Goal: Task Accomplishment & Management: Manage account settings

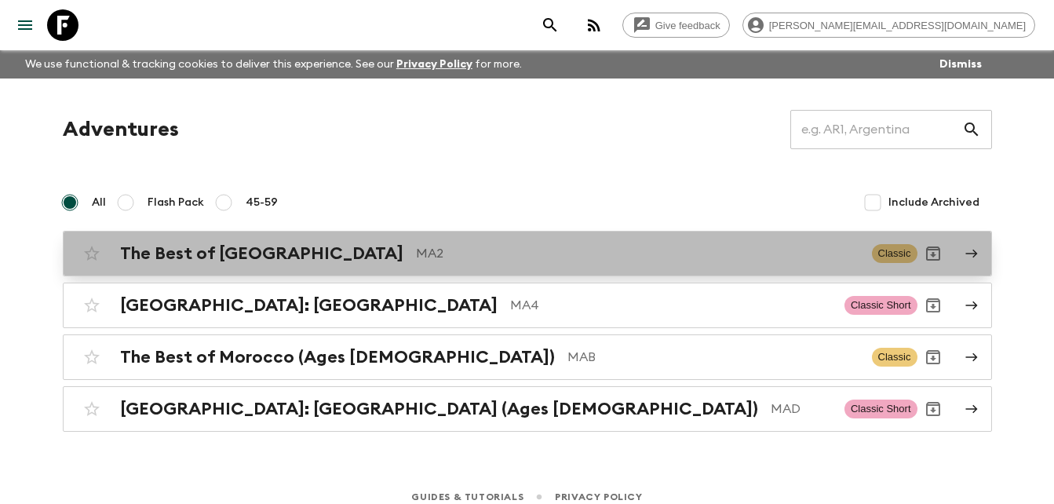
click at [416, 261] on p "MA2" at bounding box center [637, 253] width 443 height 19
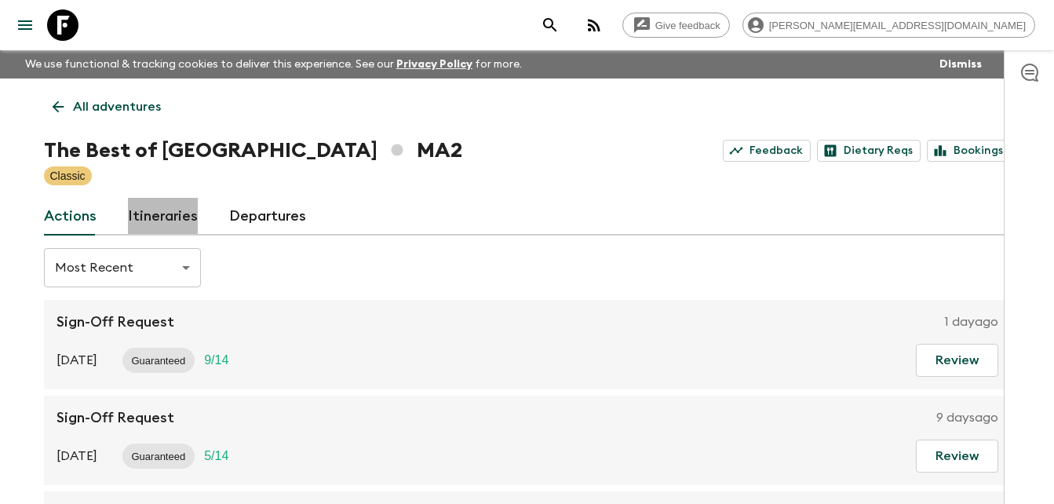
click at [177, 207] on link "Itineraries" at bounding box center [163, 217] width 70 height 38
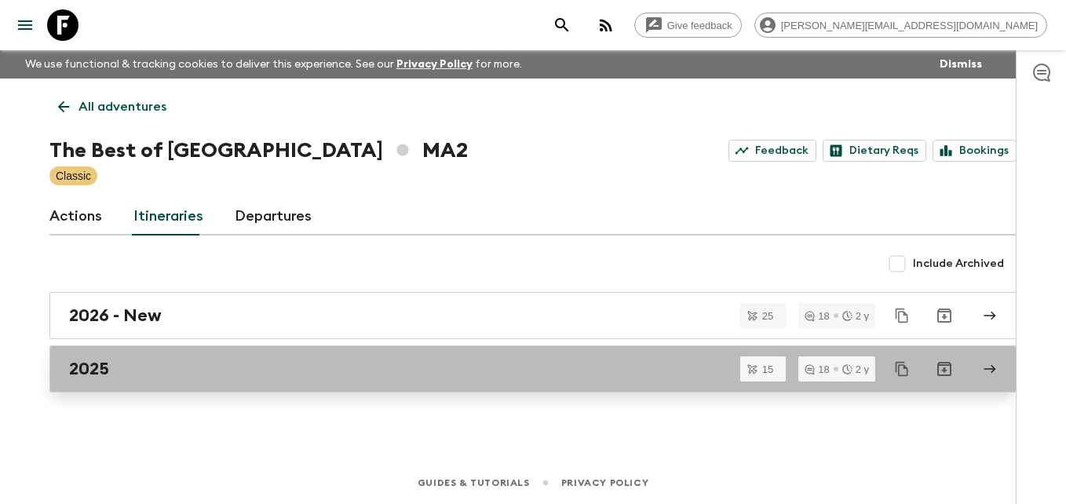
click at [122, 381] on link "2025" at bounding box center [532, 368] width 967 height 47
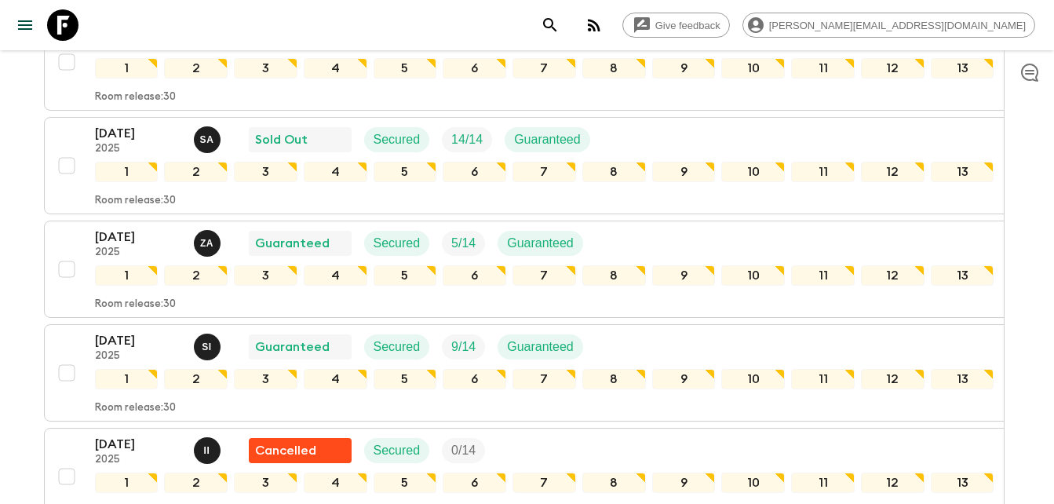
scroll to position [652, 0]
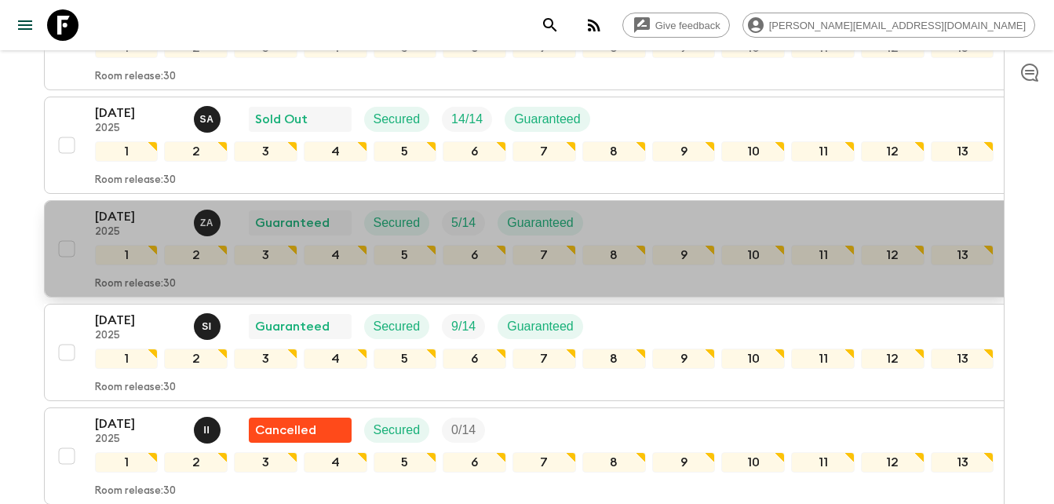
click at [130, 213] on p "[DATE]" at bounding box center [138, 216] width 86 height 19
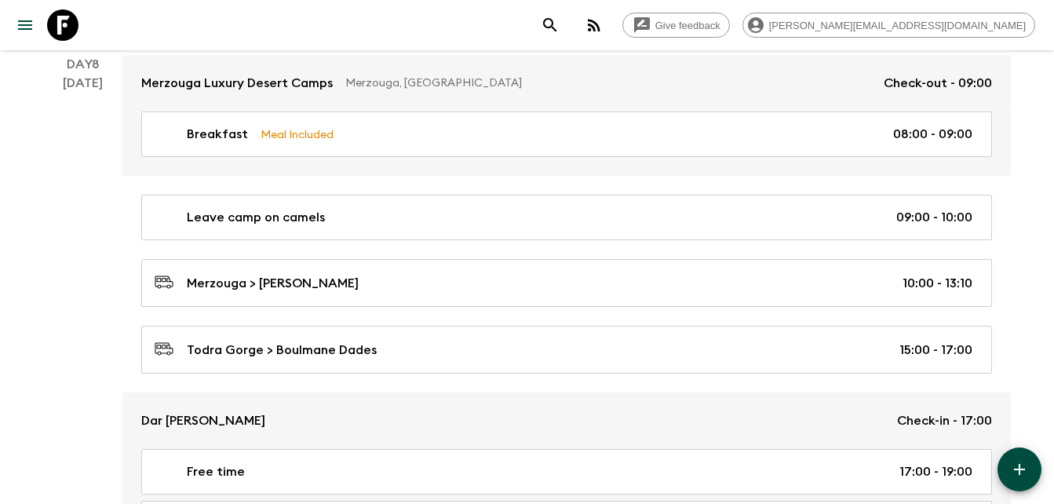
scroll to position [3080, 0]
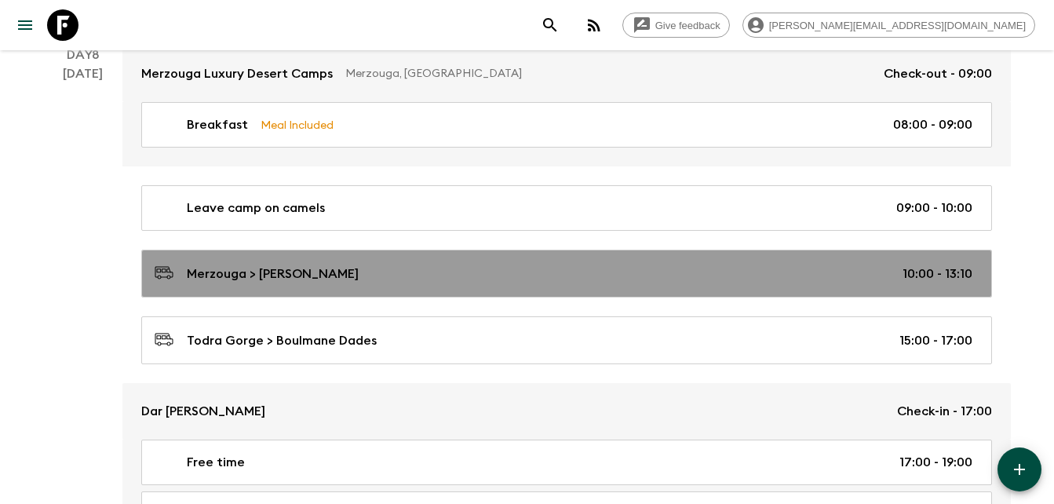
click at [277, 272] on p "Merzouga > [PERSON_NAME]" at bounding box center [273, 274] width 172 height 19
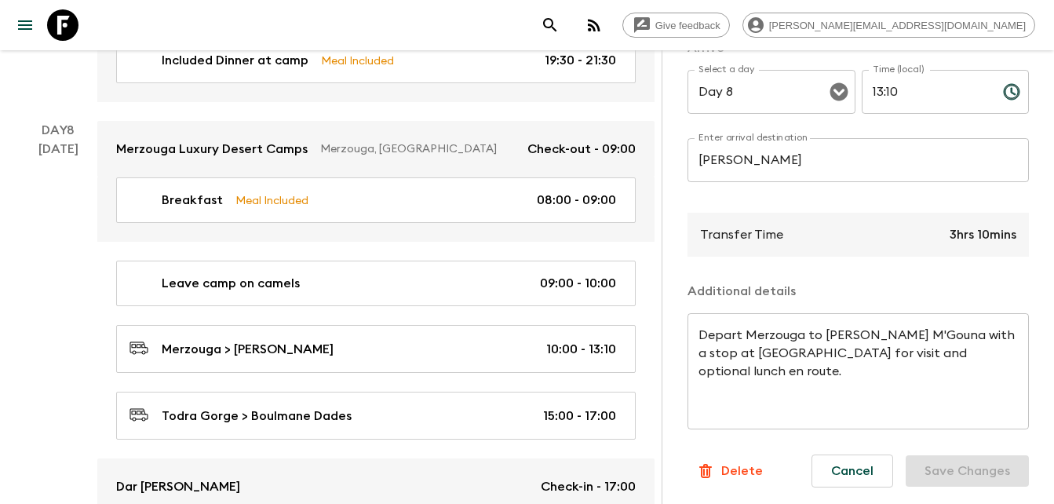
scroll to position [414, 0]
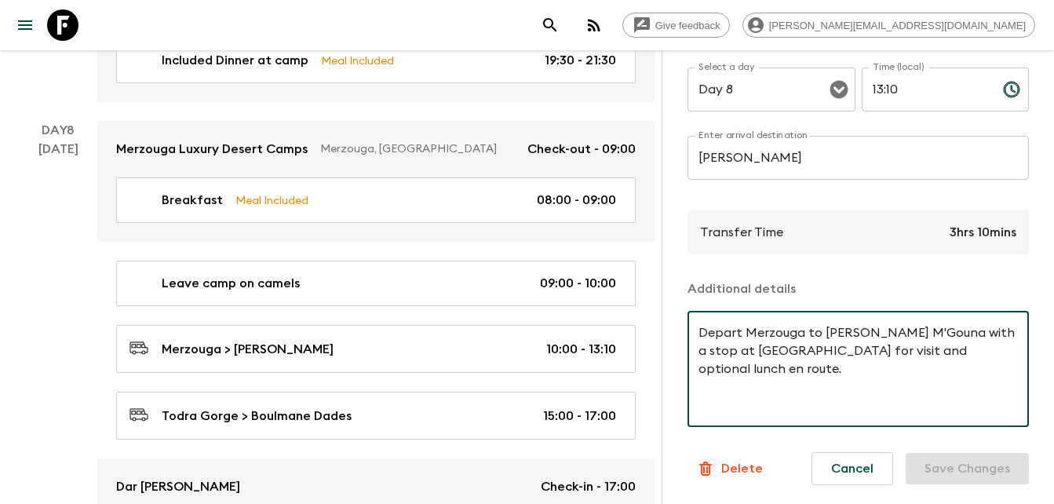
click at [994, 341] on textarea "Depart Merzouga to [PERSON_NAME] M'Gouna with a stop at [GEOGRAPHIC_DATA] for v…" at bounding box center [858, 369] width 319 height 90
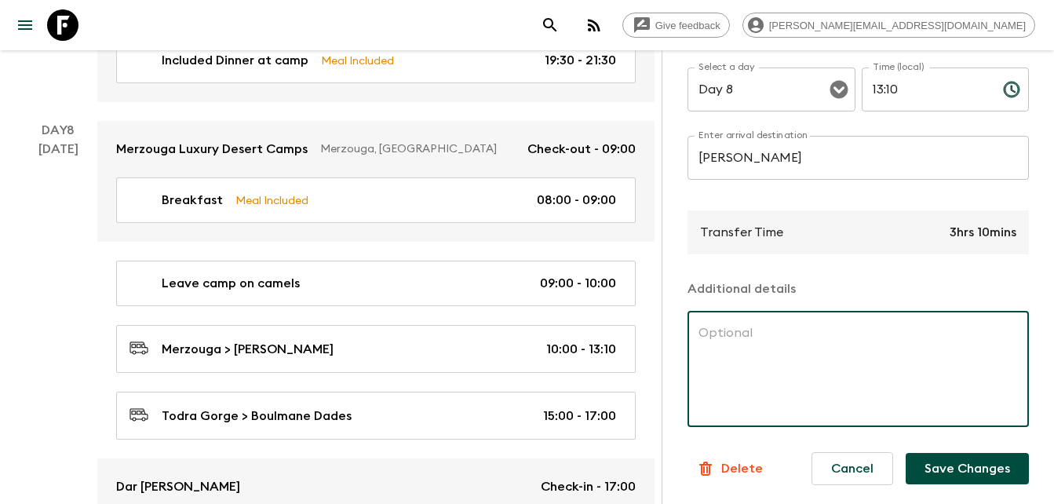
paste textarea "Depart Merzouga to [GEOGRAPHIC_DATA] by minibus, optional lunch en route 10:00-…"
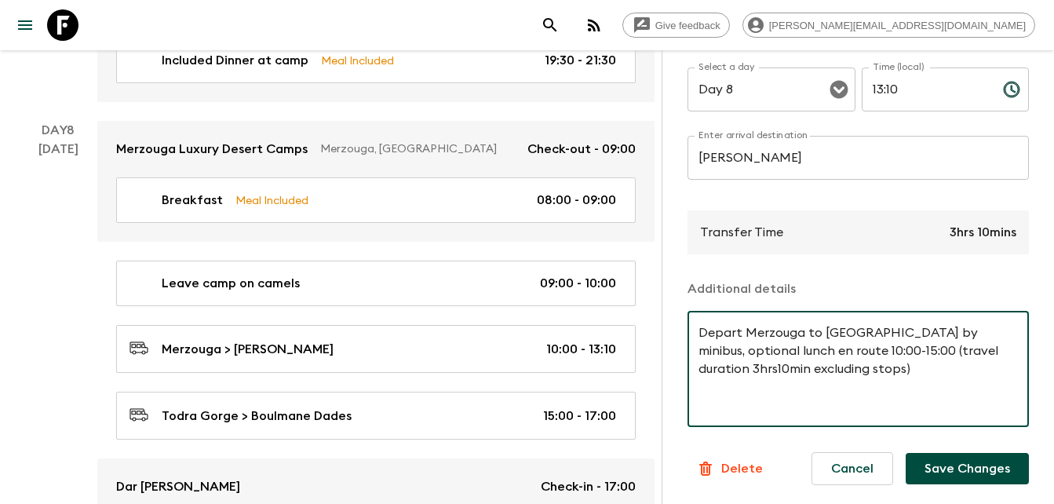
type textarea "Depart Merzouga to [GEOGRAPHIC_DATA] by minibus, optional lunch en route 10:00-…"
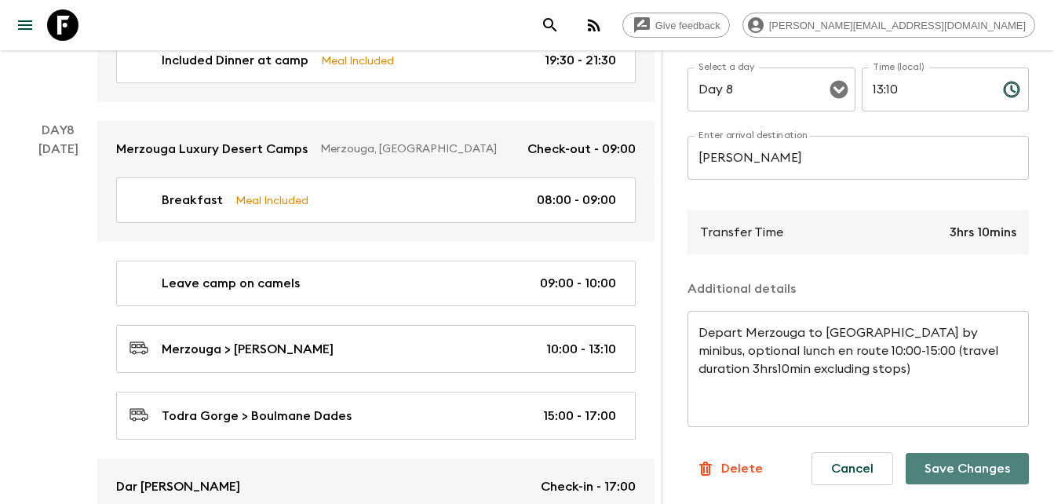
click at [956, 458] on button "Save Changes" at bounding box center [967, 468] width 123 height 31
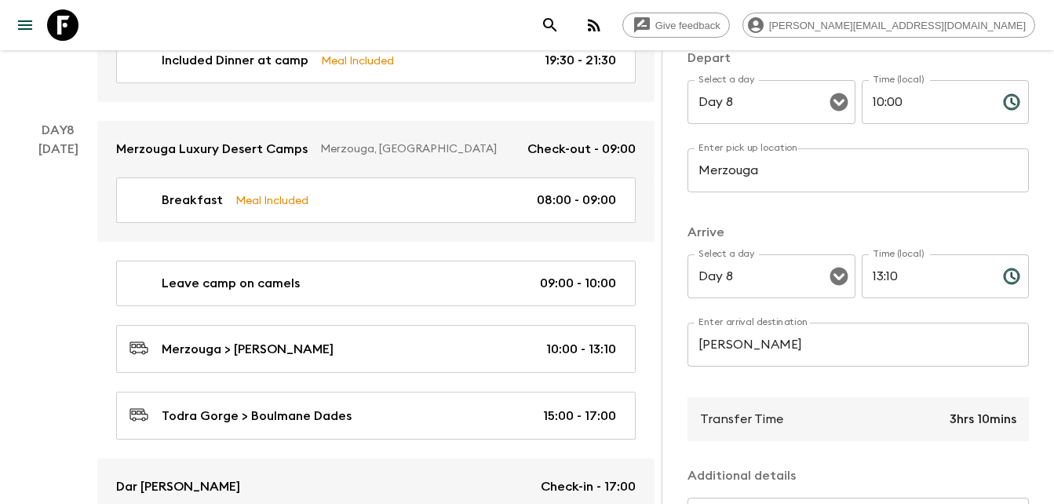
scroll to position [207, 0]
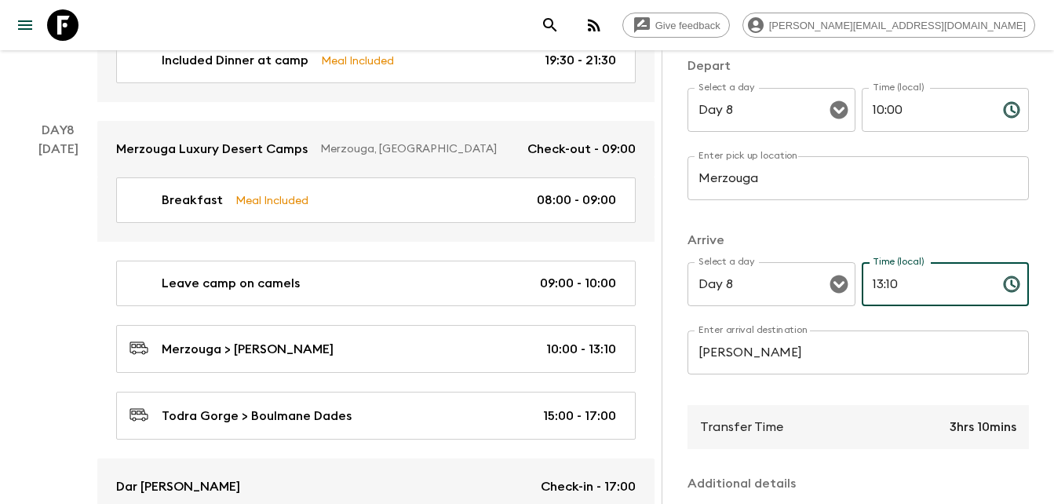
click at [923, 281] on input "13:10" at bounding box center [926, 284] width 129 height 44
type input "1"
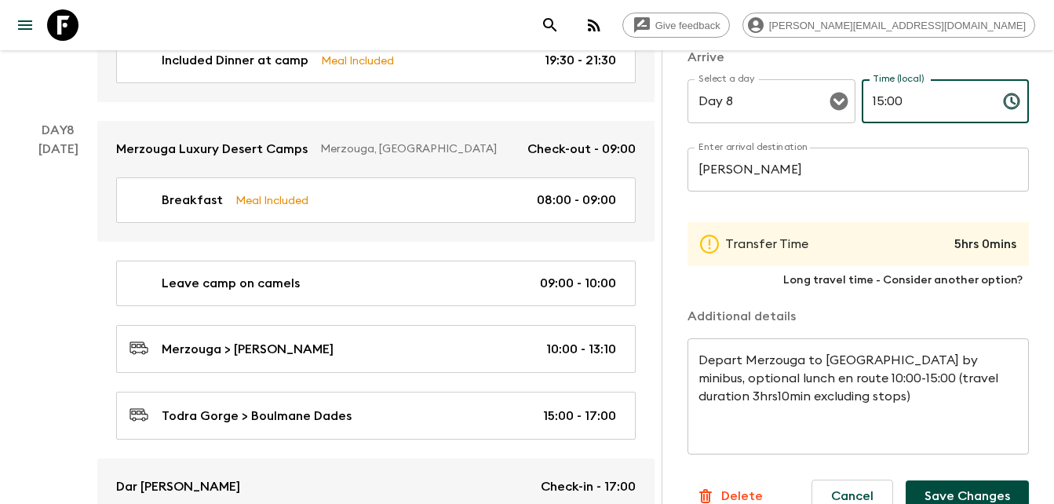
scroll to position [429, 0]
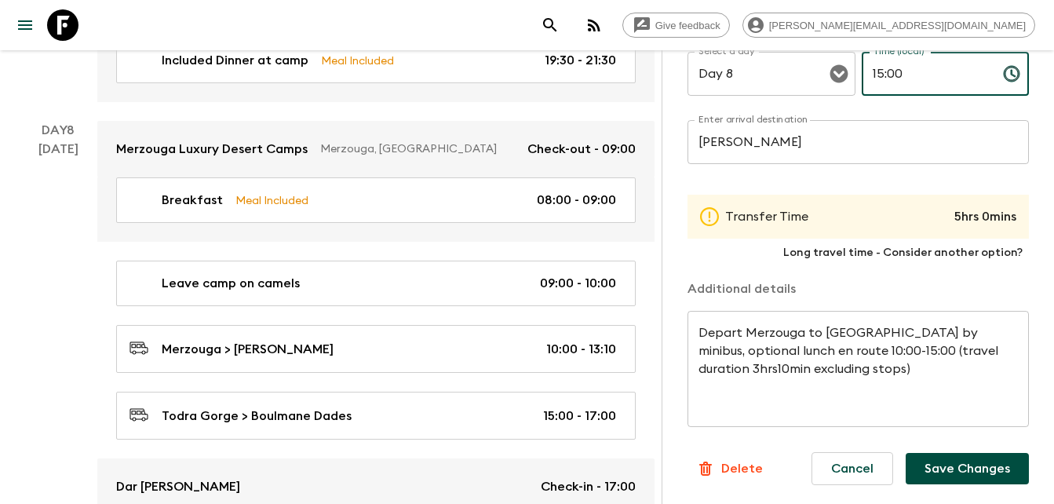
type input "15:00"
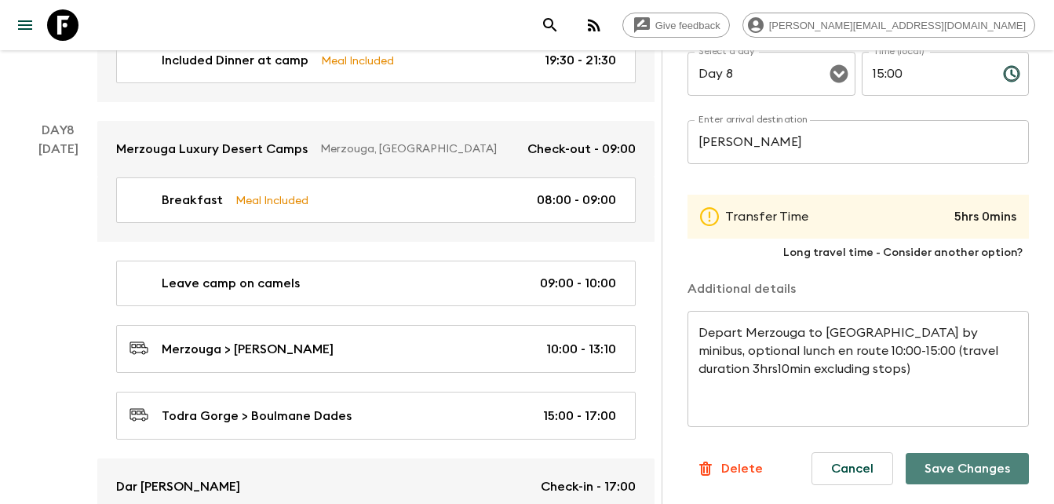
click at [977, 454] on button "Save Changes" at bounding box center [967, 468] width 123 height 31
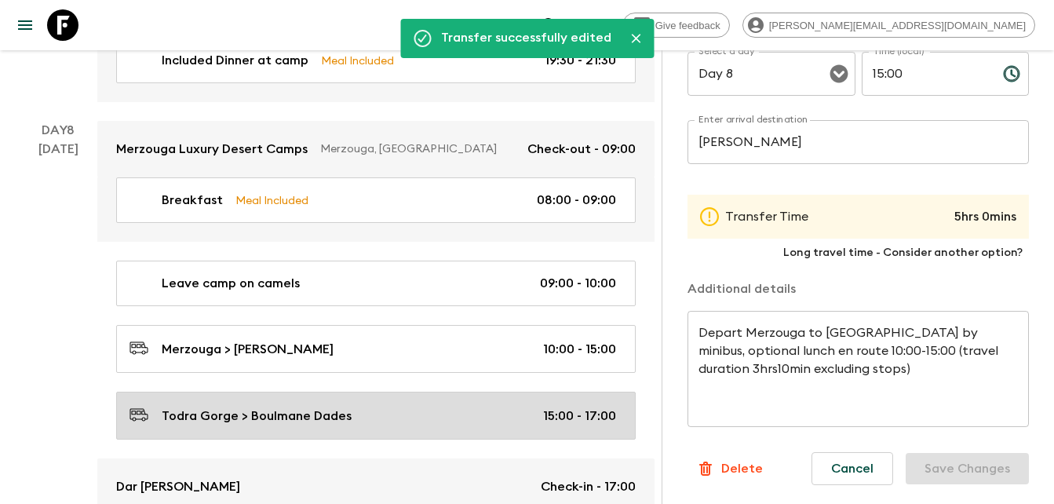
click at [265, 407] on p "Todra Gorge > Boulmane Dades" at bounding box center [257, 416] width 190 height 19
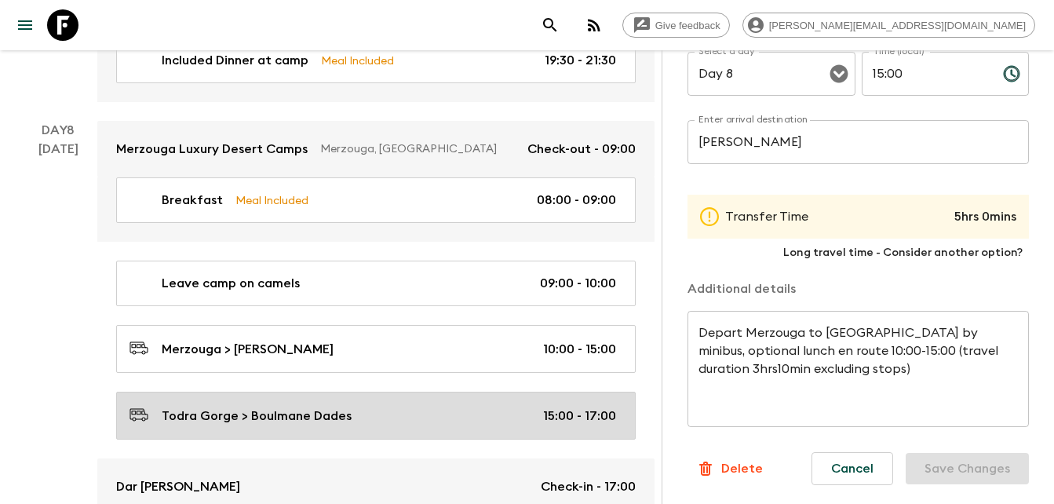
type input "Todra Gorge"
type input "Boulmane Dades"
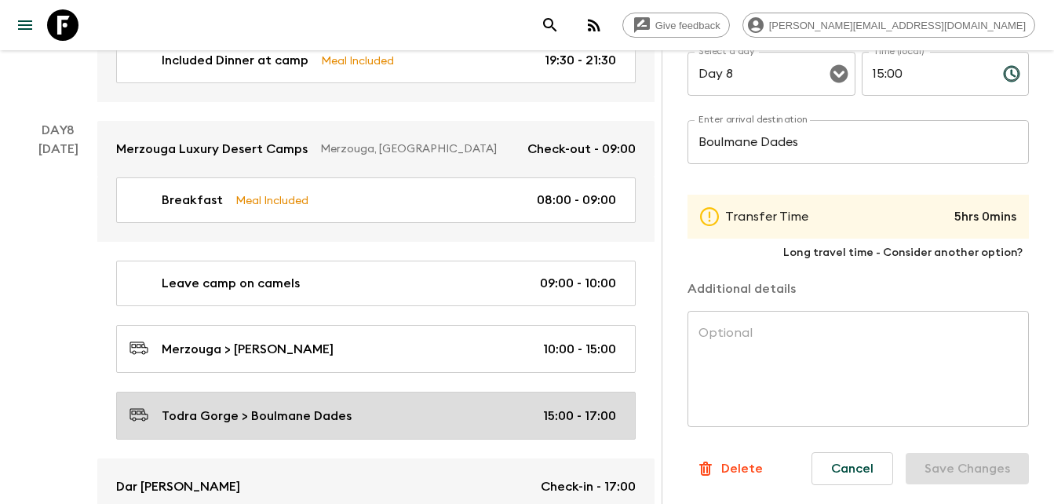
type input "15:00"
type input "17:00"
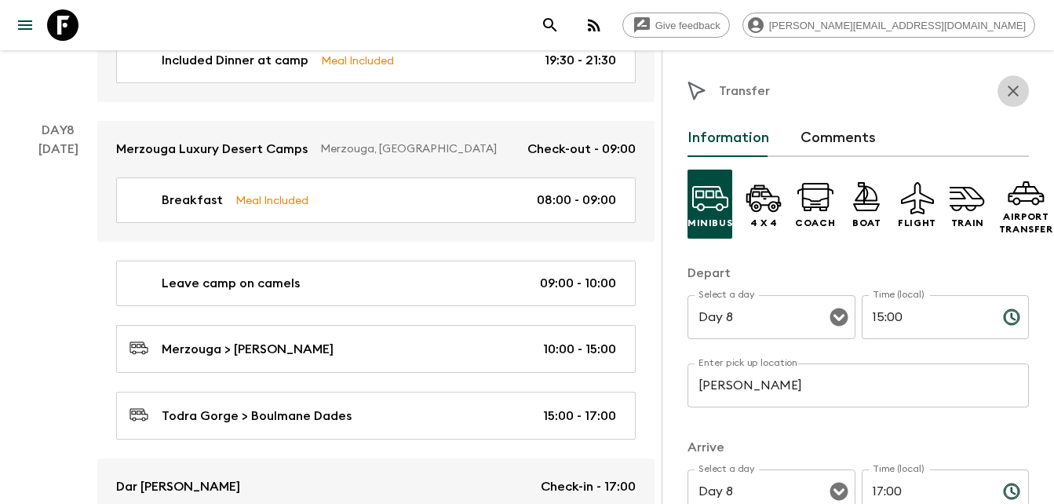
click at [1006, 89] on icon "button" at bounding box center [1013, 91] width 19 height 19
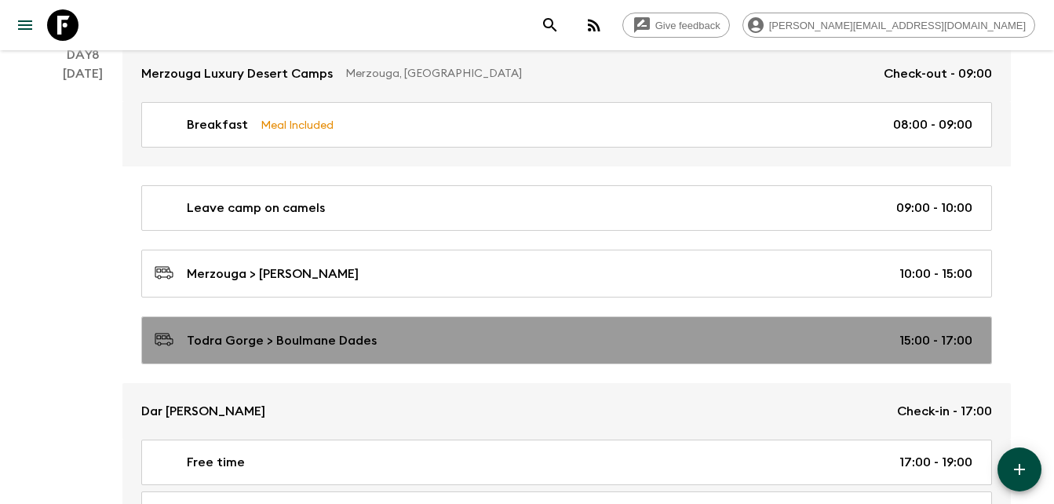
click at [332, 356] on link "Todra Gorge > Boulmane Dades 15:00 - 17:00" at bounding box center [566, 340] width 851 height 48
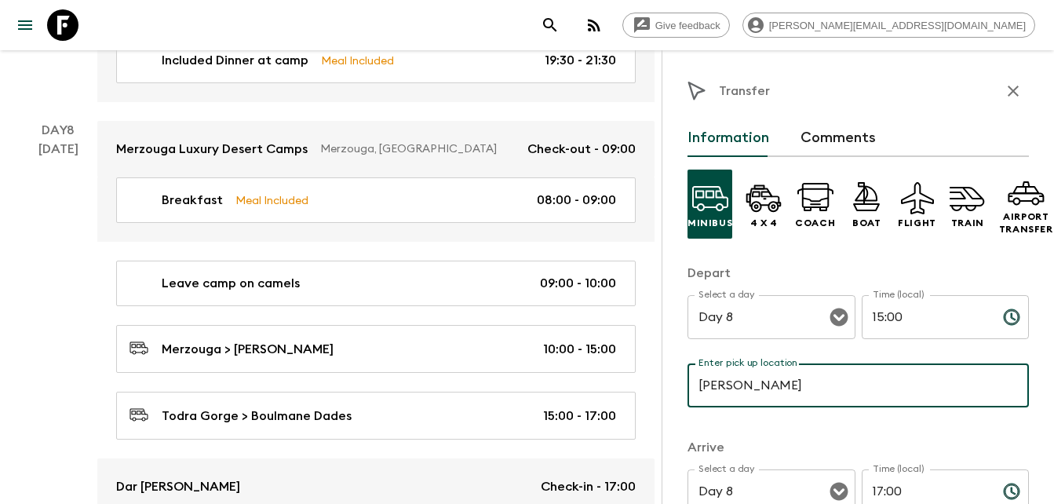
click at [802, 392] on input "Todra Gorge" at bounding box center [858, 385] width 341 height 44
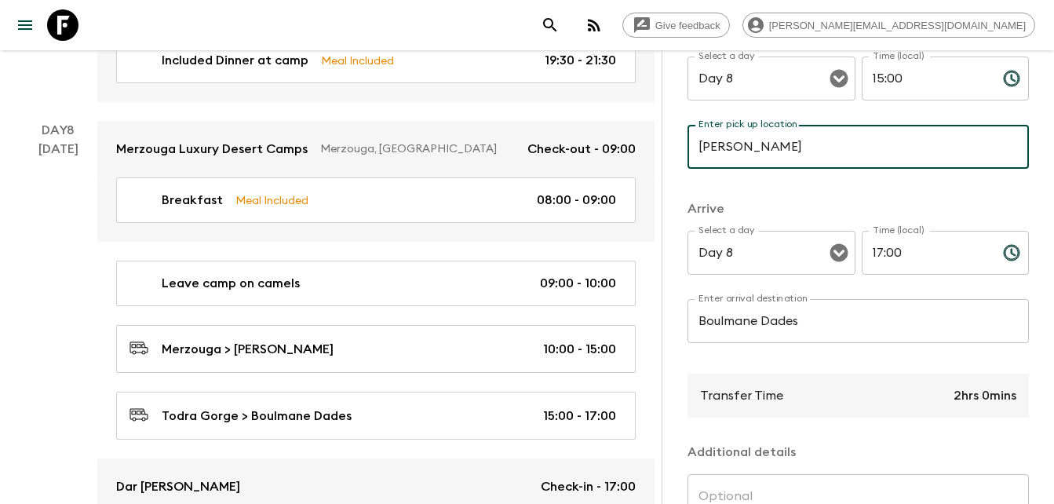
scroll to position [243, 0]
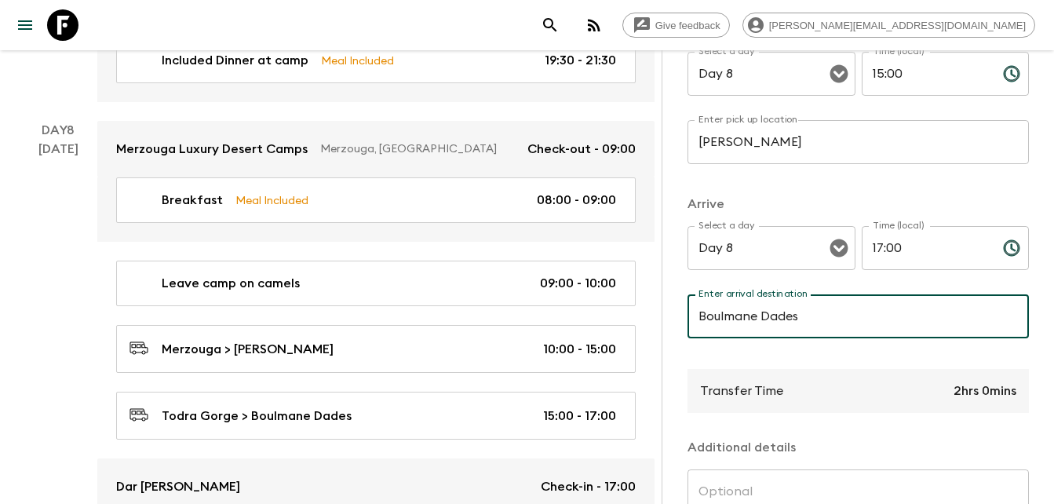
click at [847, 315] on input "Boulmane Dades" at bounding box center [858, 316] width 341 height 44
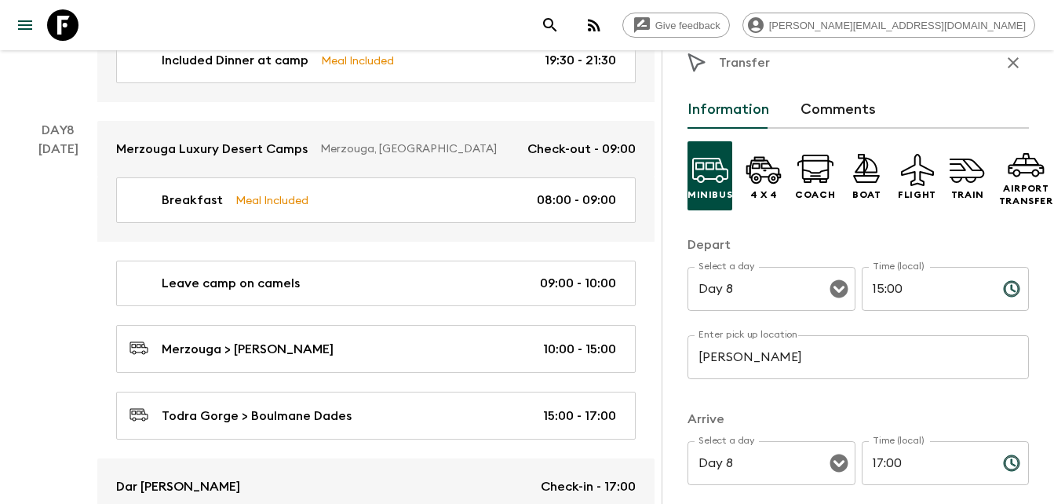
scroll to position [17, 0]
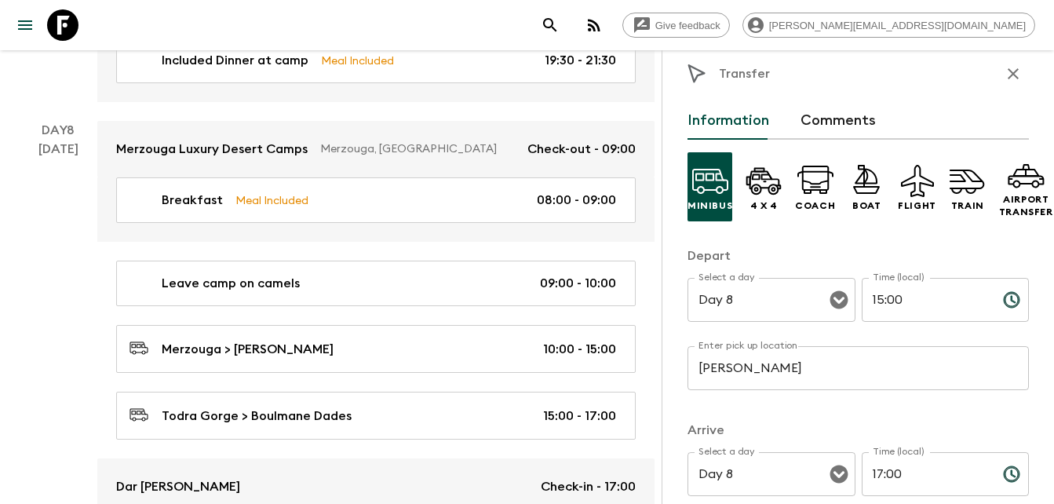
type input "Auberge Atlas"
click at [1004, 71] on icon "button" at bounding box center [1013, 73] width 19 height 19
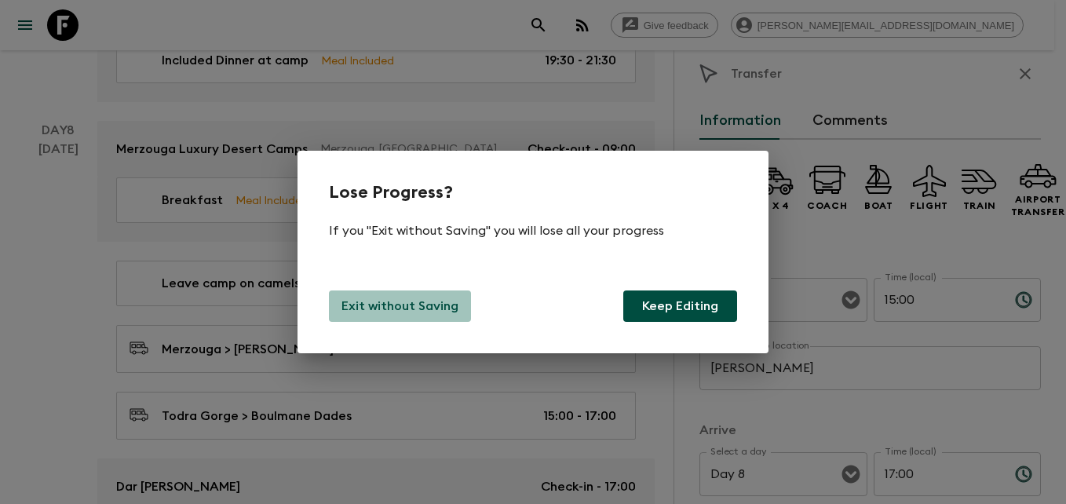
click at [416, 310] on p "Exit without Saving" at bounding box center [399, 306] width 117 height 19
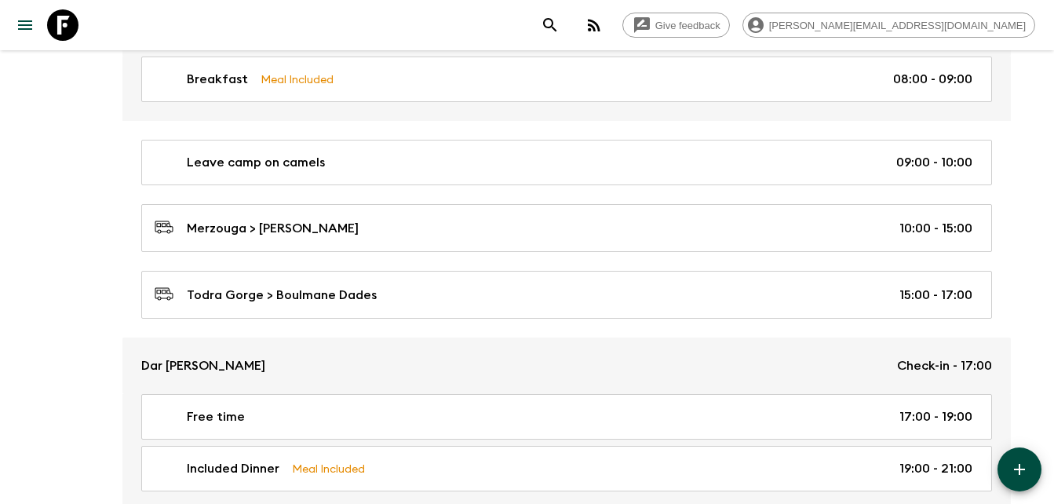
scroll to position [3143, 0]
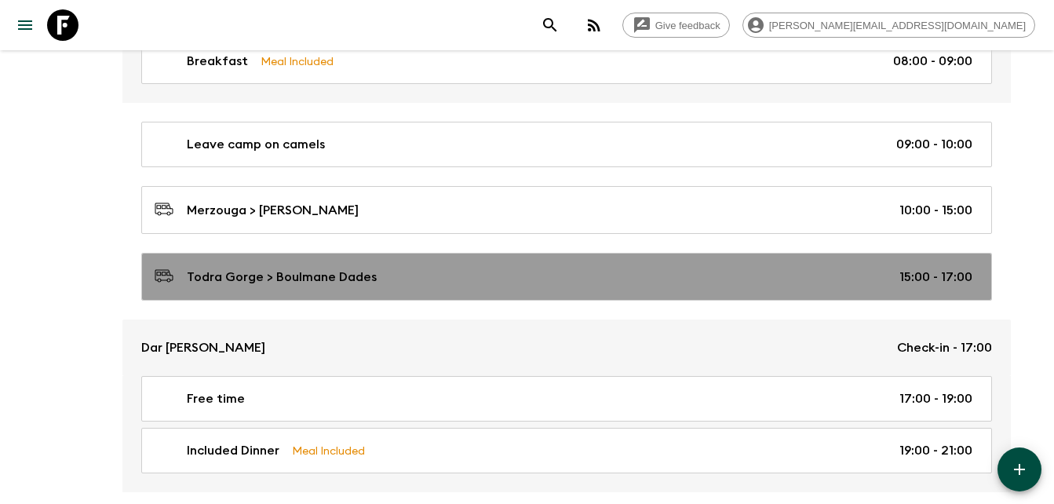
click at [825, 268] on div "Todra Gorge > Boulmane Dades 15:00 - 17:00" at bounding box center [564, 276] width 818 height 21
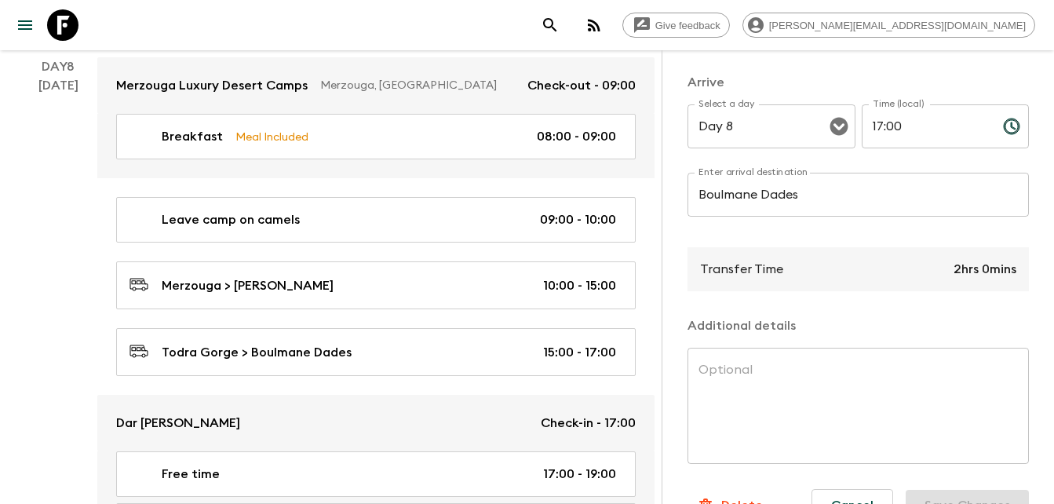
scroll to position [414, 0]
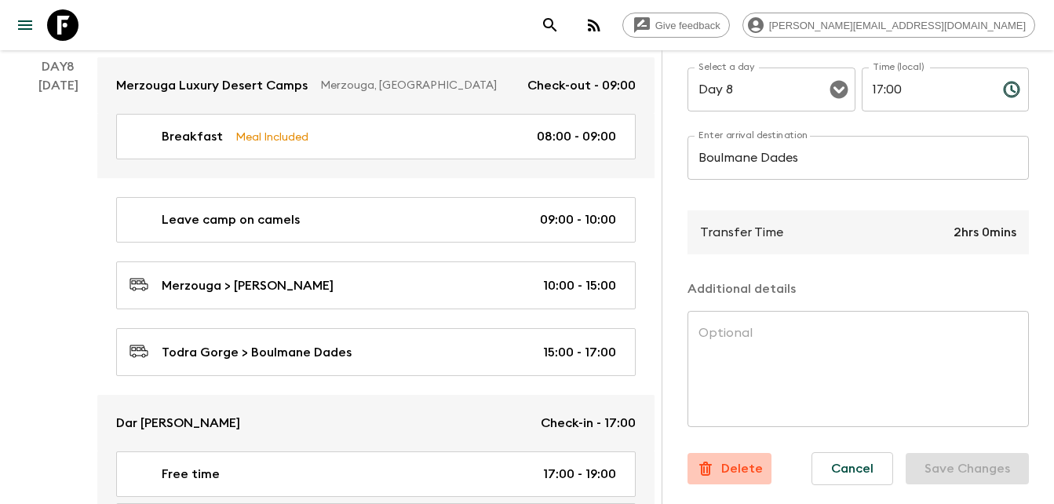
click at [743, 459] on p "Delete" at bounding box center [742, 468] width 42 height 19
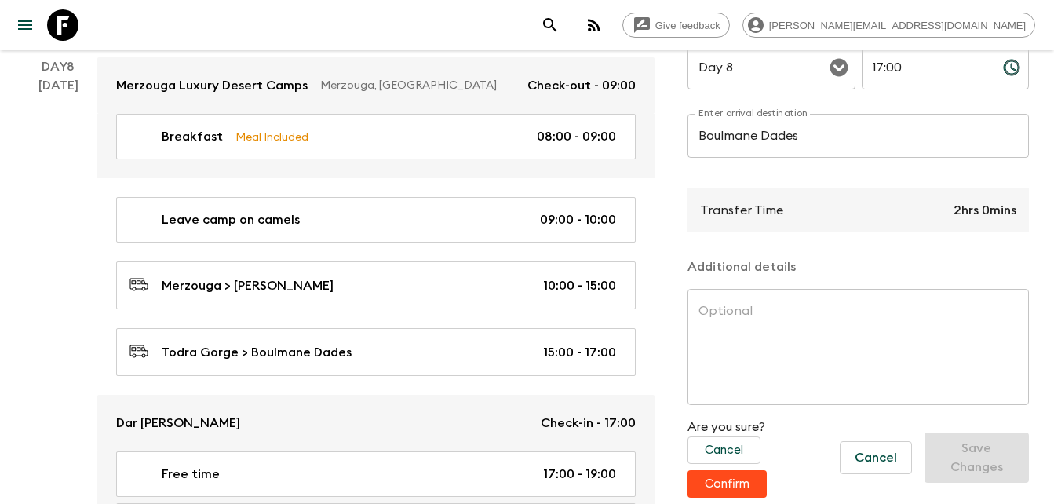
scroll to position [436, 0]
click at [726, 472] on button "Confirm" at bounding box center [727, 483] width 79 height 27
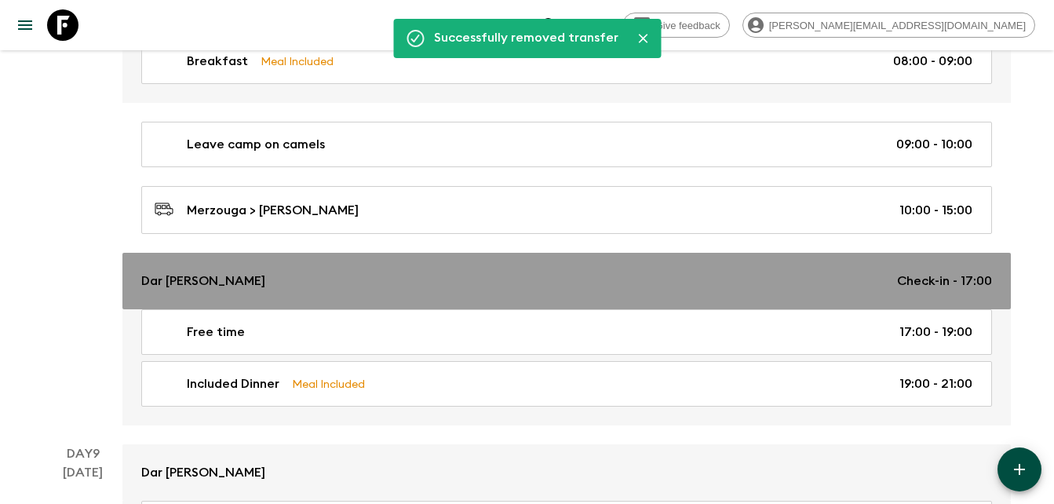
click at [185, 284] on p "Dar Ahlam Dades" at bounding box center [203, 281] width 124 height 19
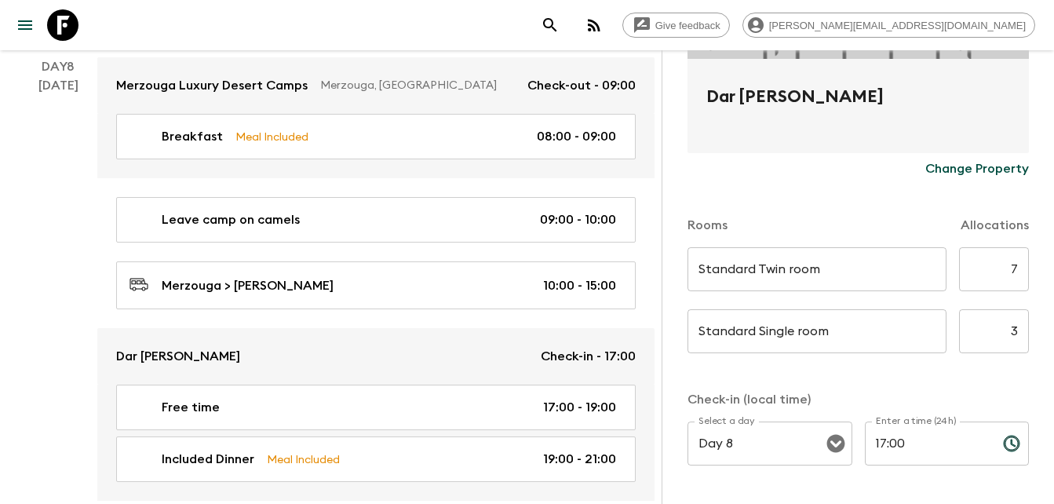
scroll to position [297, 0]
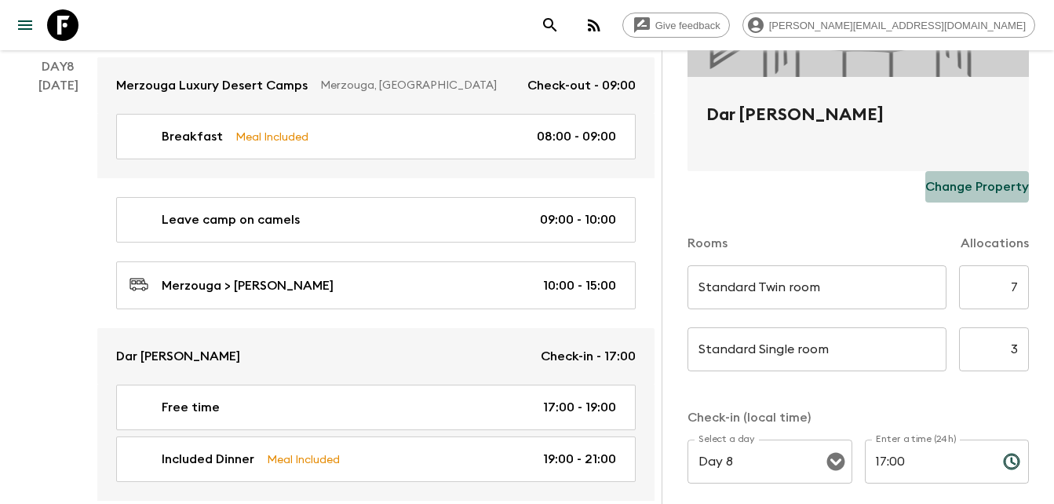
click at [957, 175] on button "Change Property" at bounding box center [977, 186] width 104 height 31
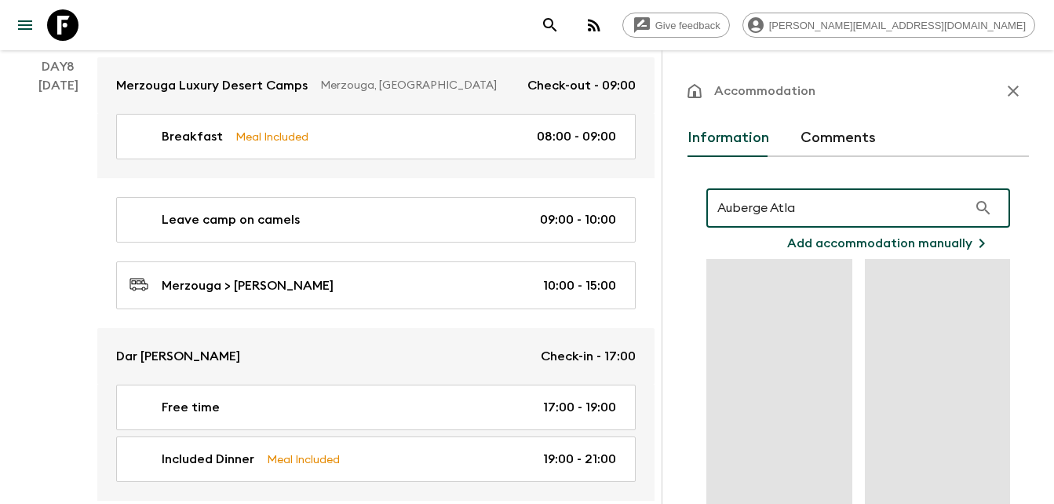
type input "Auberge Atlas"
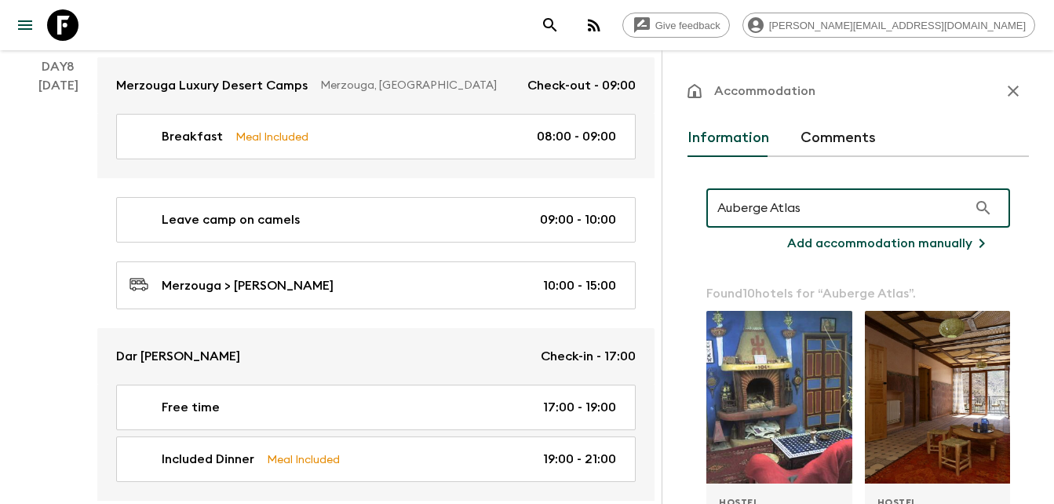
drag, startPoint x: 844, startPoint y: 210, endPoint x: 708, endPoint y: 210, distance: 135.8
click at [708, 210] on input "Auberge Atlas" at bounding box center [836, 208] width 261 height 44
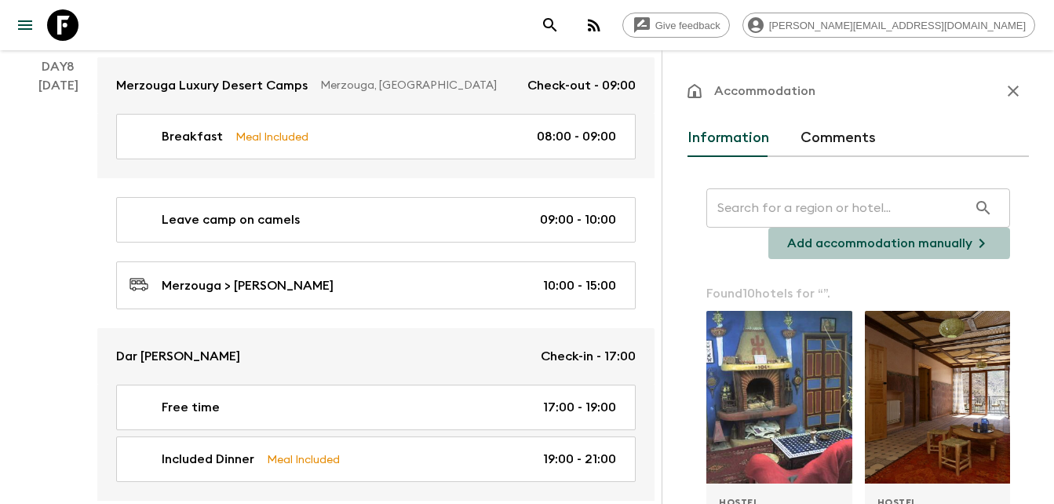
click at [858, 240] on p "Add accommodation manually" at bounding box center [879, 243] width 185 height 19
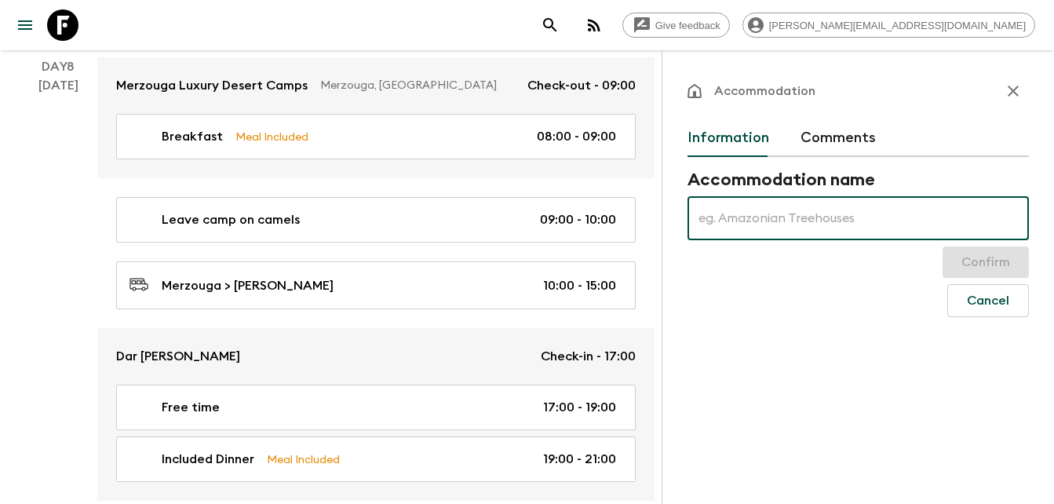
click at [758, 216] on input "text" at bounding box center [858, 218] width 341 height 44
paste input "Auberge Atlas"
type input "Auberge Atlas"
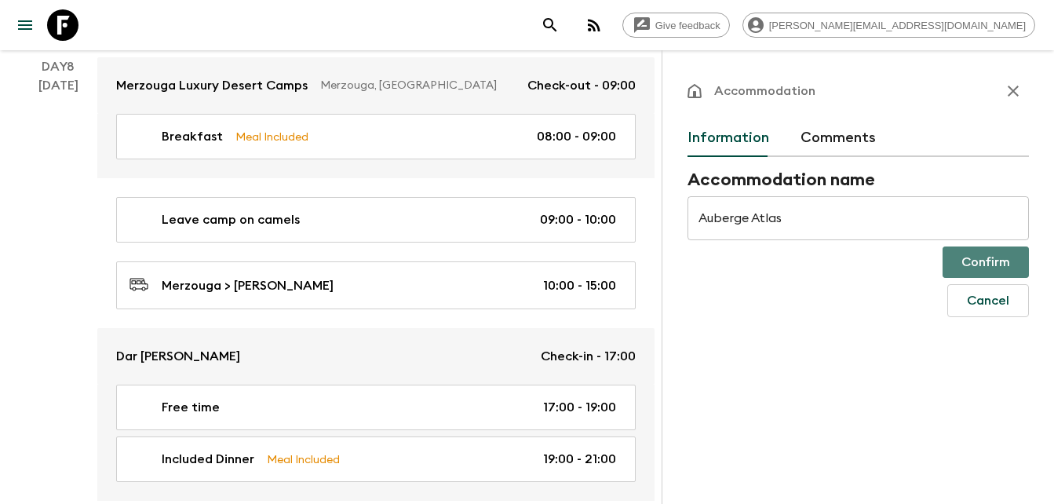
click at [993, 260] on button "Confirm" at bounding box center [986, 261] width 86 height 31
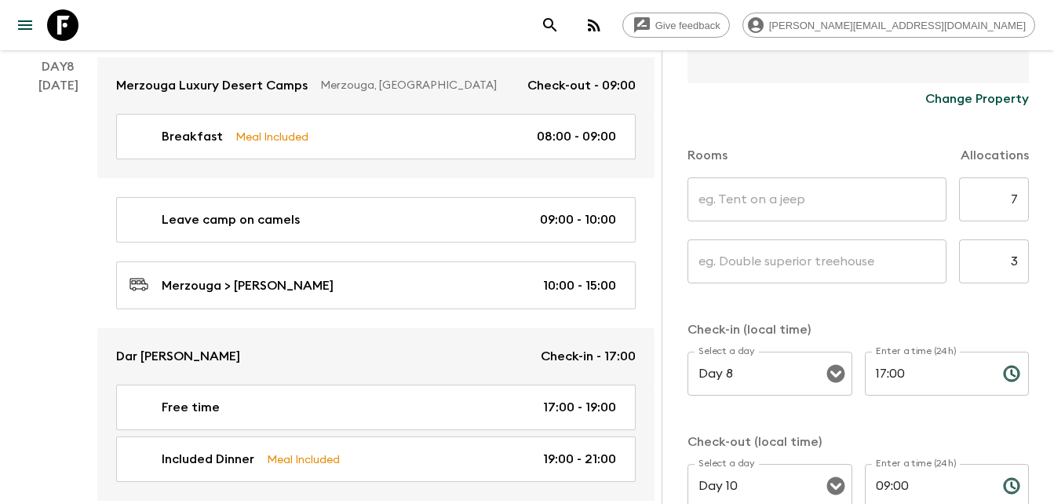
scroll to position [402, 0]
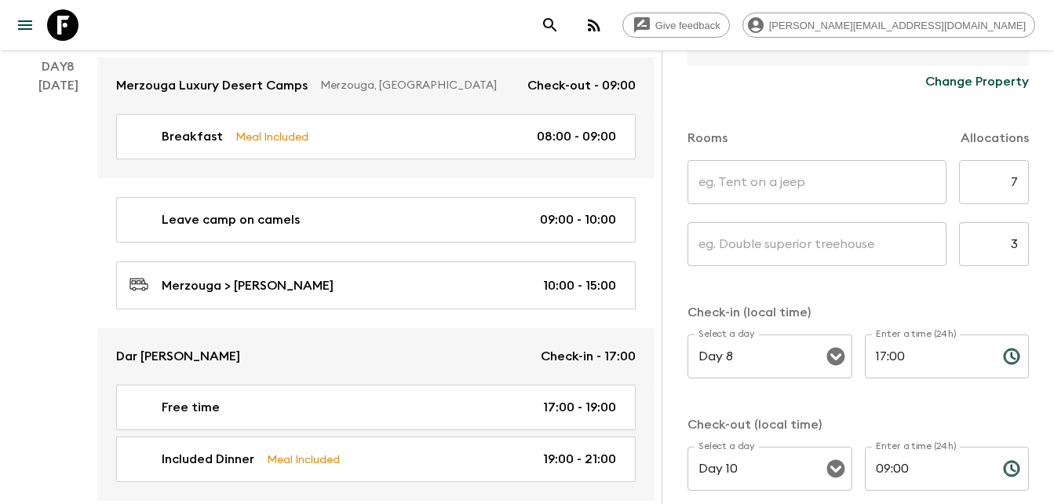
click at [805, 189] on input "text" at bounding box center [817, 182] width 259 height 44
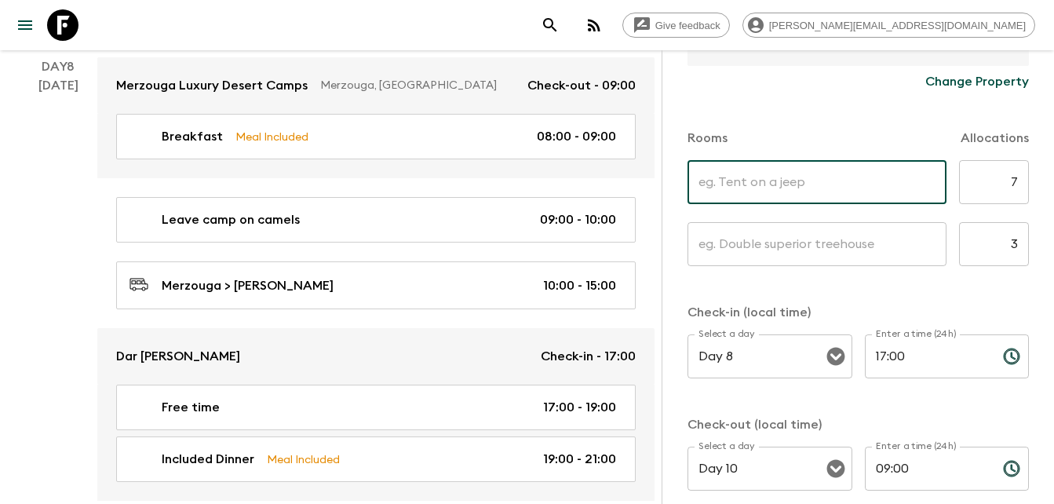
type input "Standard Twin room"
type input "Standard Single room"
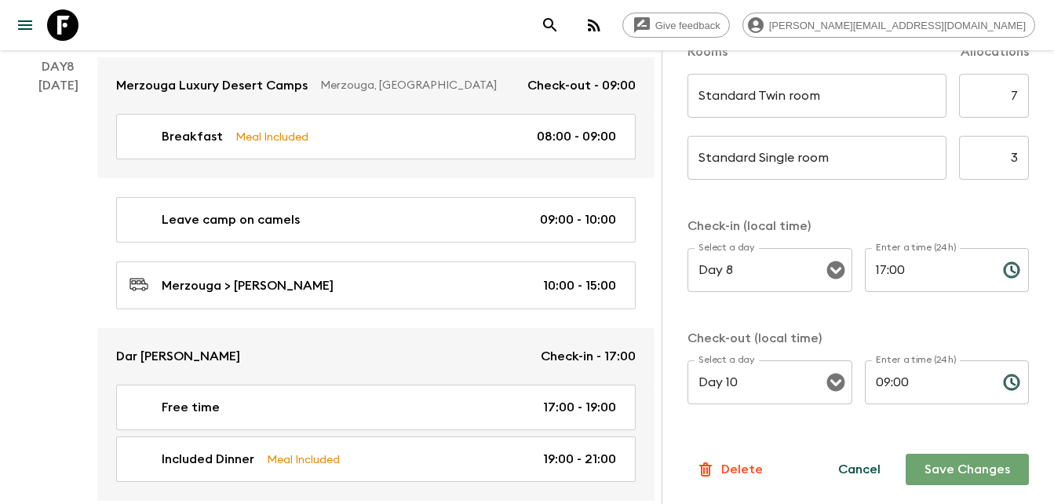
click at [963, 475] on button "Save Changes" at bounding box center [967, 469] width 123 height 31
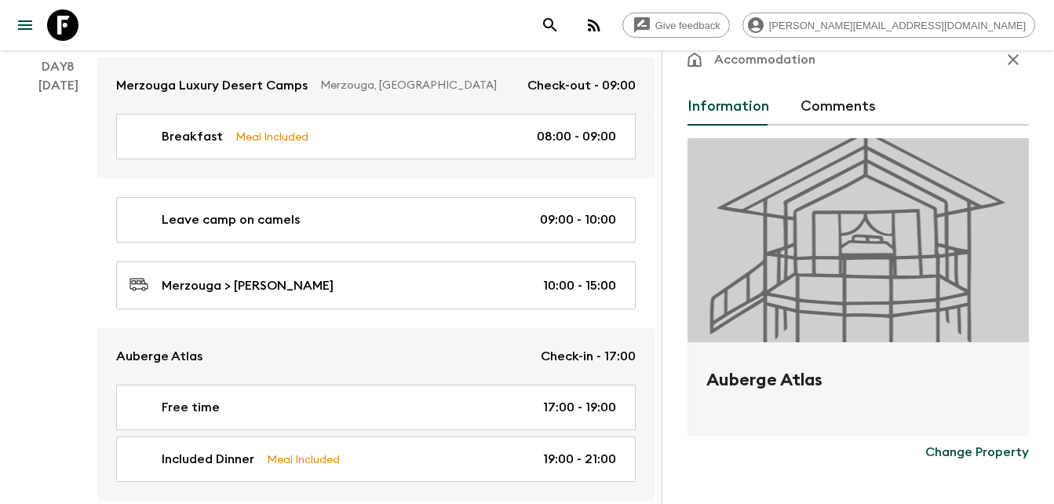
scroll to position [0, 0]
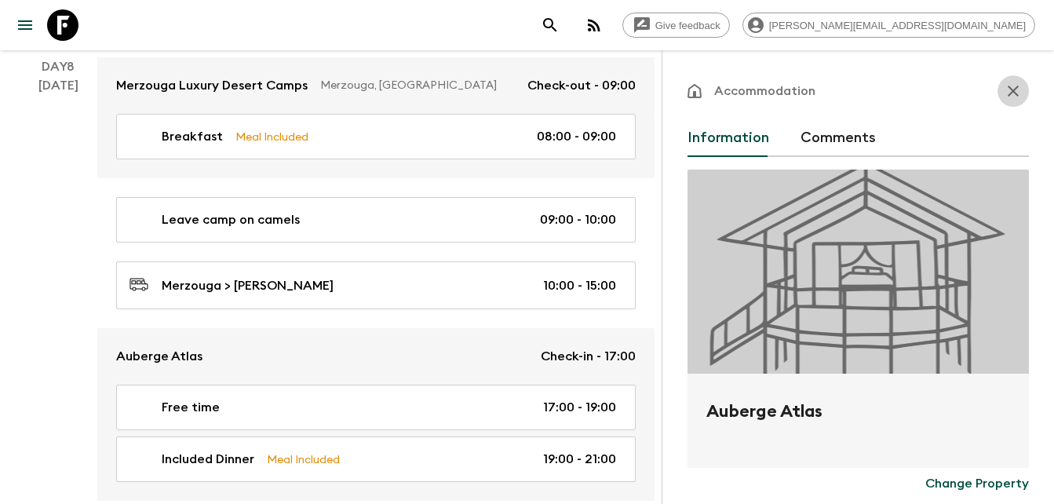
click at [1008, 88] on icon "button" at bounding box center [1013, 91] width 11 height 11
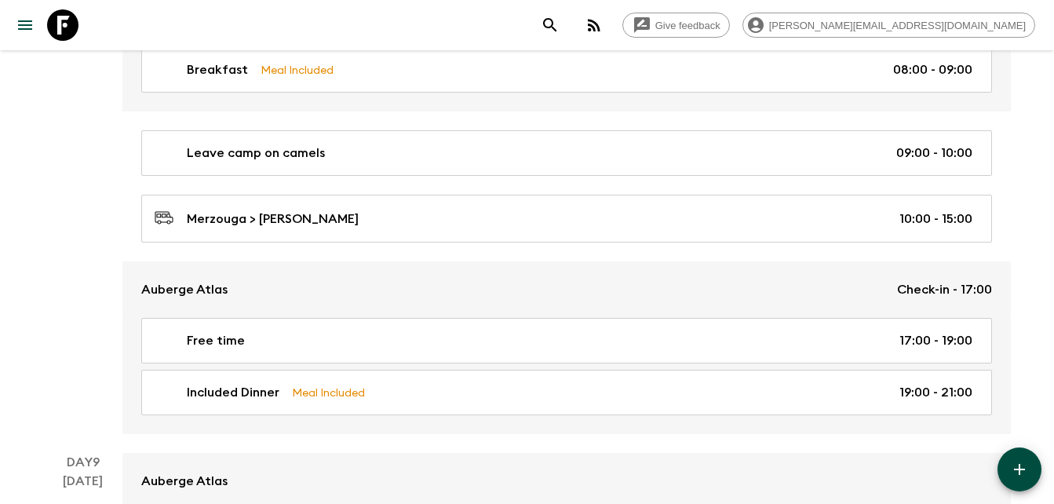
scroll to position [3143, 0]
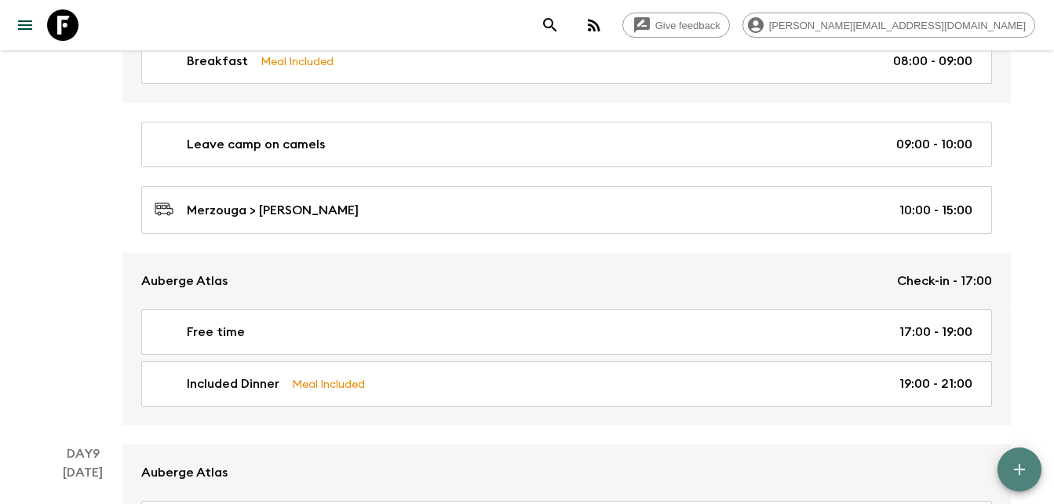
click at [1017, 469] on icon "button" at bounding box center [1019, 469] width 11 height 11
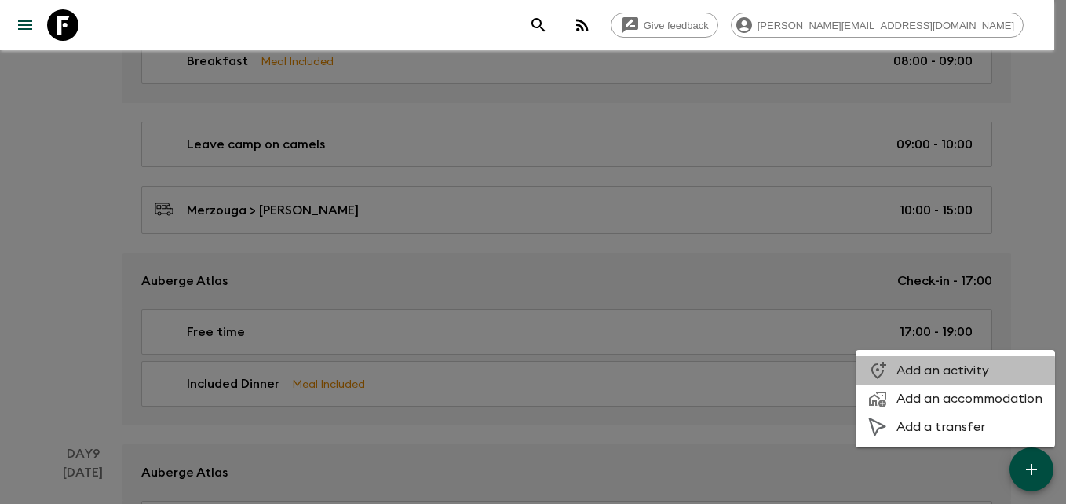
click at [953, 371] on span "Add an activity" at bounding box center [969, 371] width 146 height 16
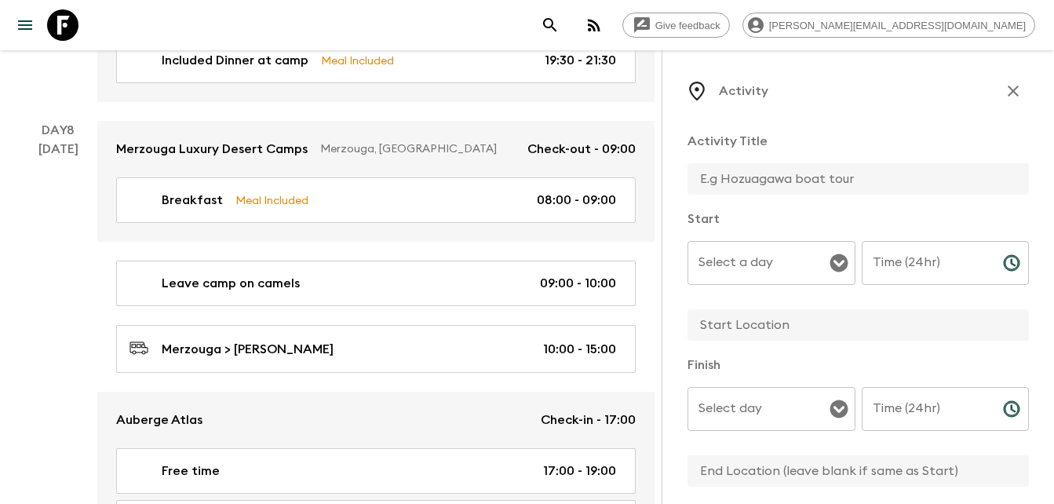
scroll to position [3098, 0]
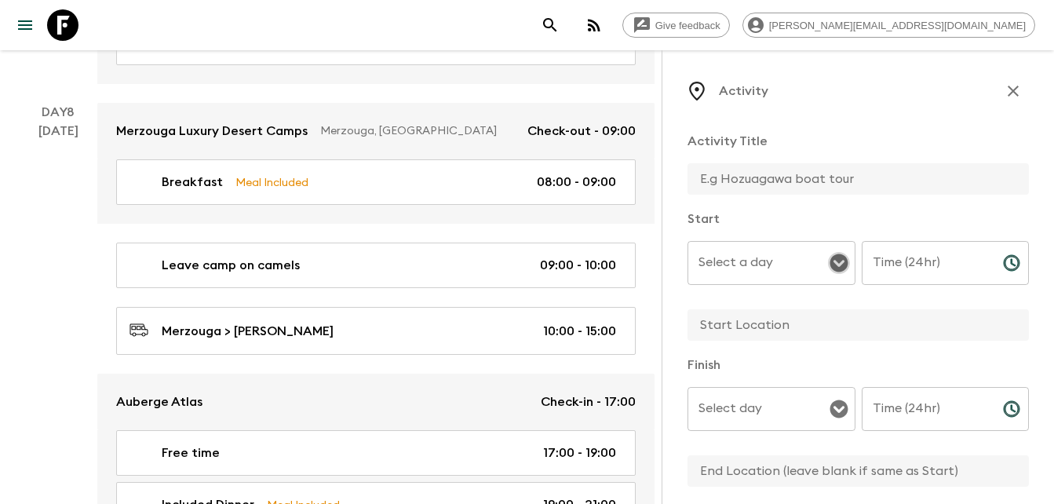
click at [833, 265] on icon "Open" at bounding box center [839, 263] width 19 height 19
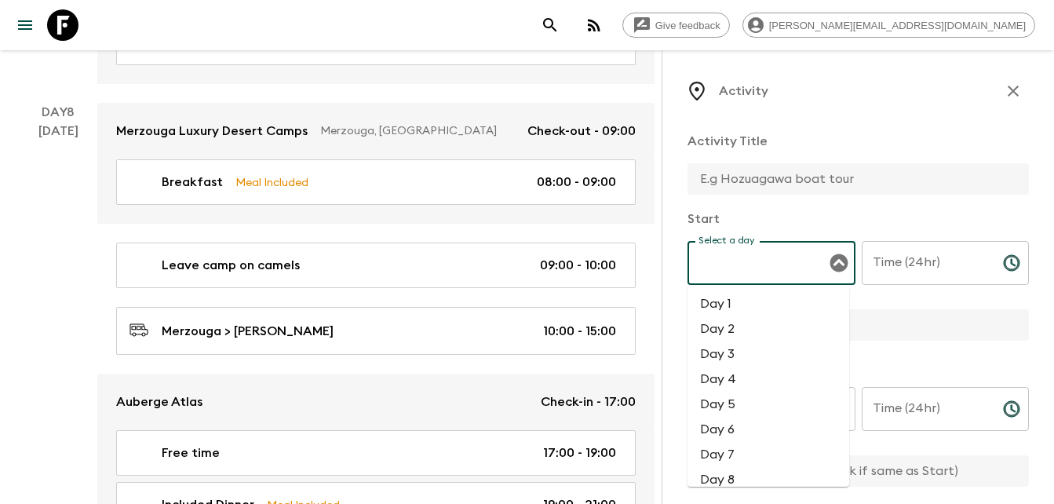
click at [728, 475] on li "Day 8" at bounding box center [769, 479] width 162 height 25
type input "Day 8"
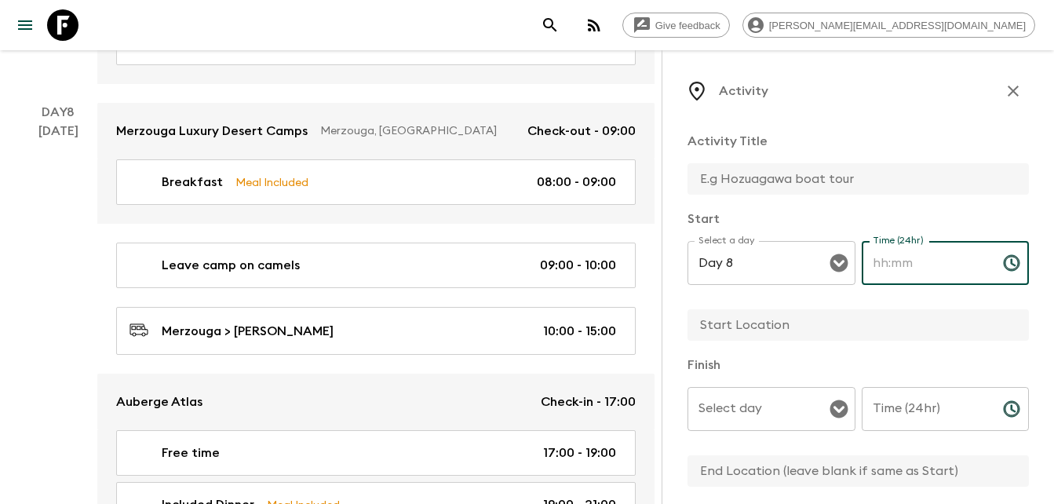
click at [911, 267] on input "Time (24hr)" at bounding box center [926, 263] width 129 height 44
type input "15:00"
click at [753, 323] on input "text" at bounding box center [852, 324] width 329 height 31
type input "Todra Gorge"
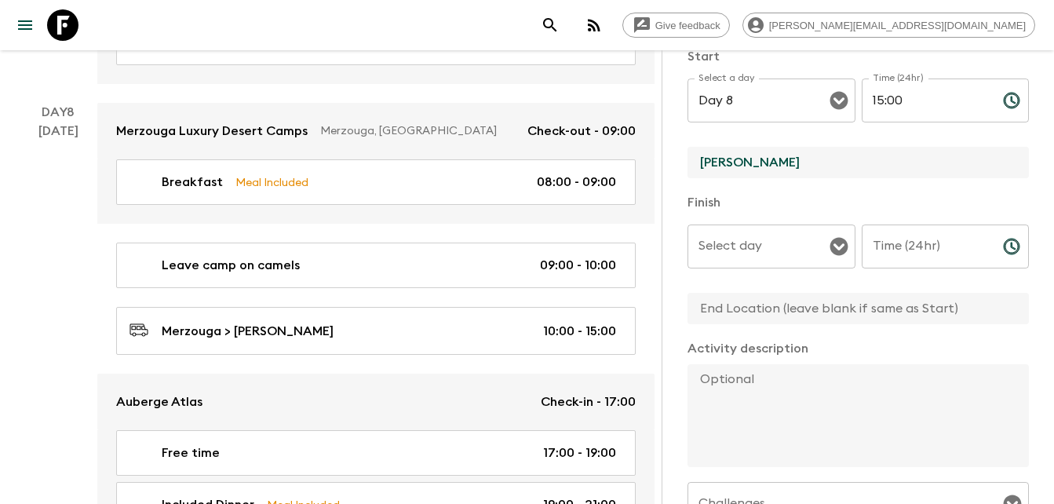
scroll to position [168, 0]
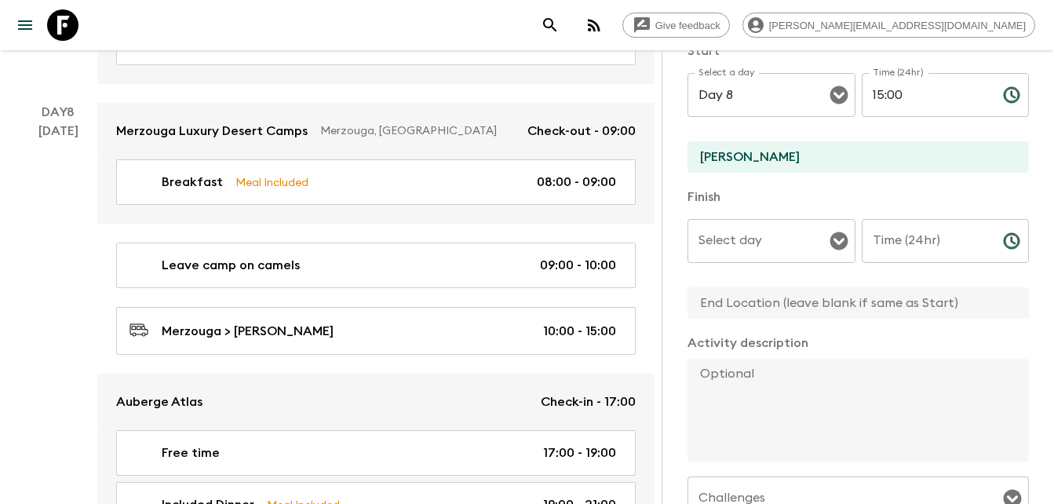
click at [773, 381] on textarea at bounding box center [852, 410] width 329 height 103
paste textarea "Arrival at Todra gorge - hike through palm valley to Auberge Atlas (1.5 - 2 hou…"
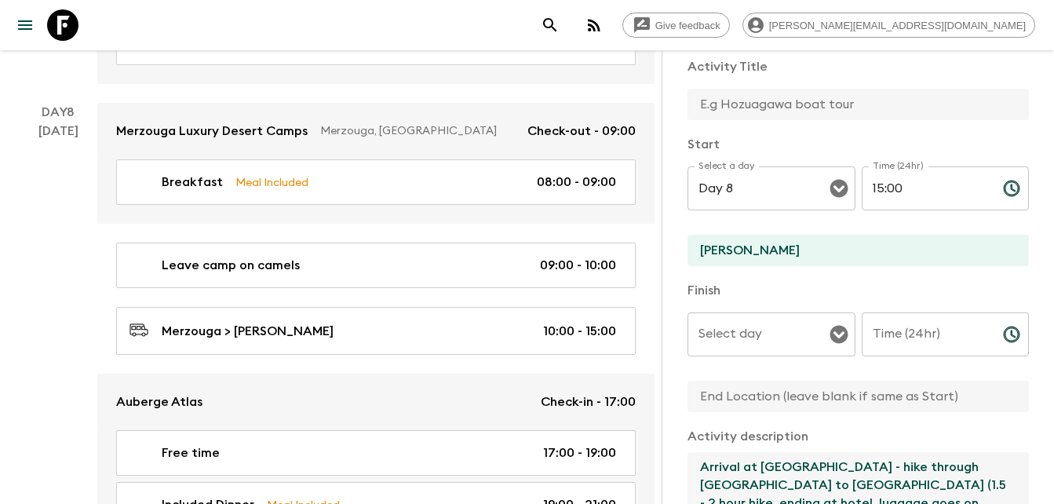
scroll to position [78, 0]
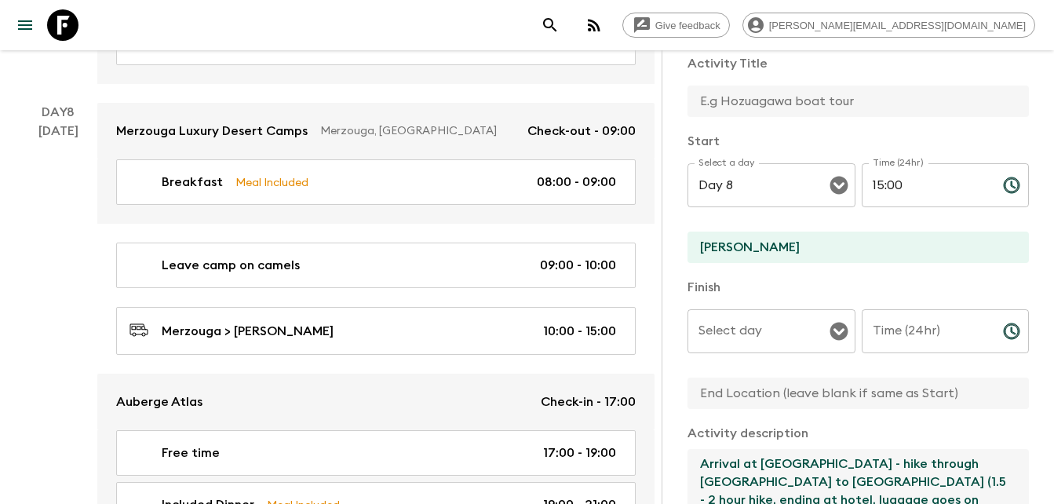
type textarea "Arrival at Todra gorge - hike through palm valley to Auberge Atlas (1.5 - 2 hou…"
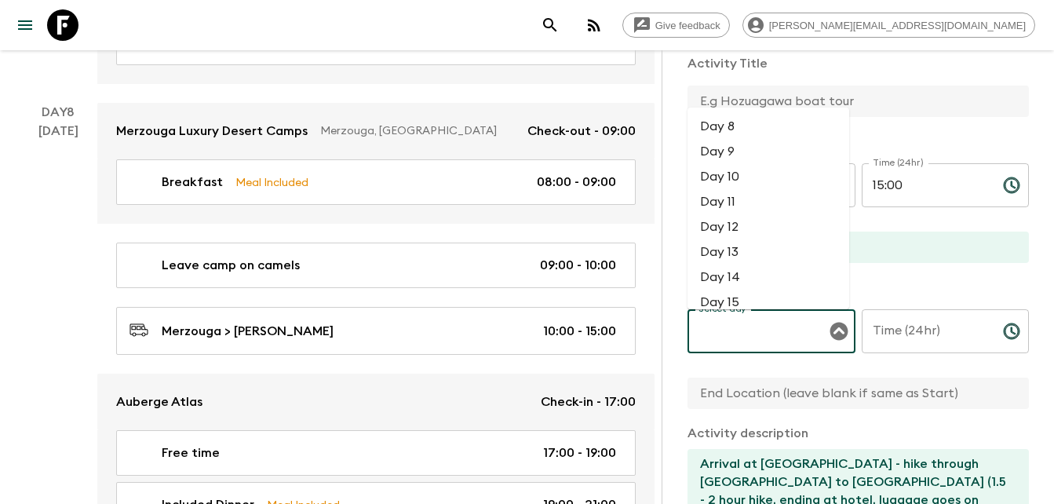
click at [778, 326] on input "Select day" at bounding box center [760, 331] width 130 height 30
click at [725, 124] on li "Day 8" at bounding box center [769, 126] width 162 height 25
type input "Day 8"
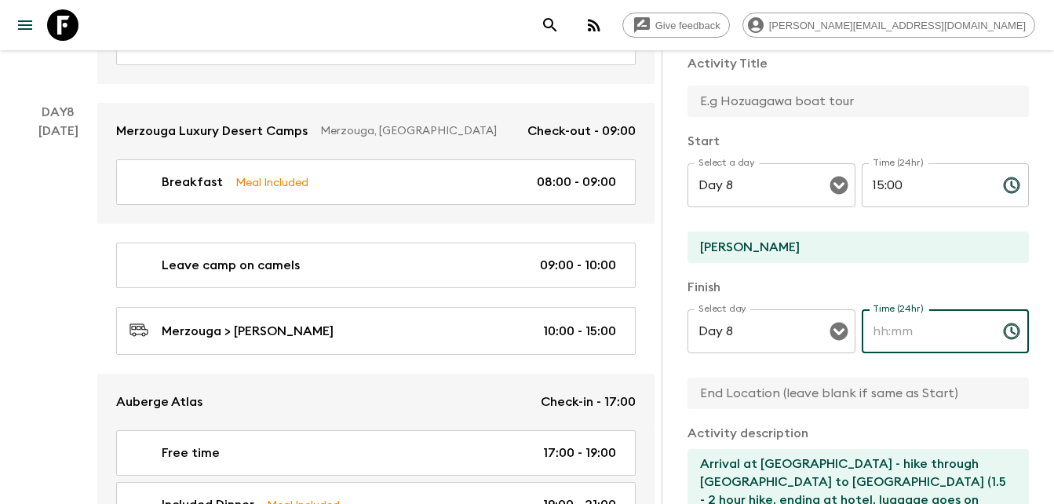
click at [934, 328] on input "Time (24hr)" at bounding box center [926, 331] width 129 height 44
type input "1"
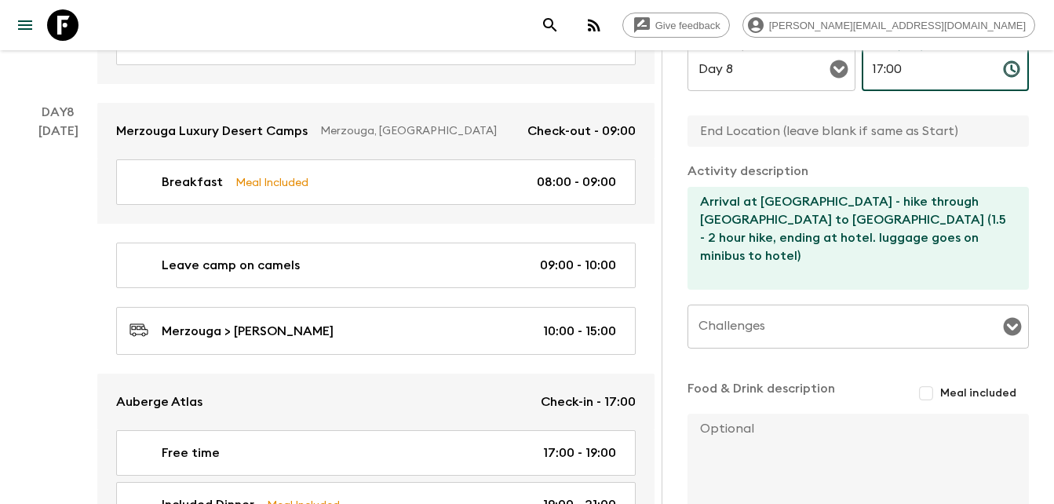
scroll to position [438, 0]
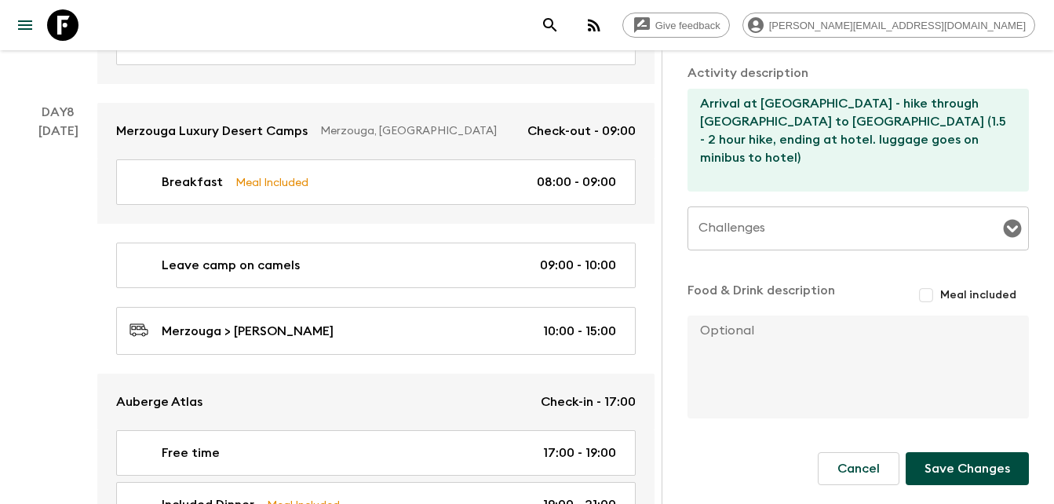
type input "17:00"
click at [964, 470] on button "Save Changes" at bounding box center [967, 468] width 123 height 33
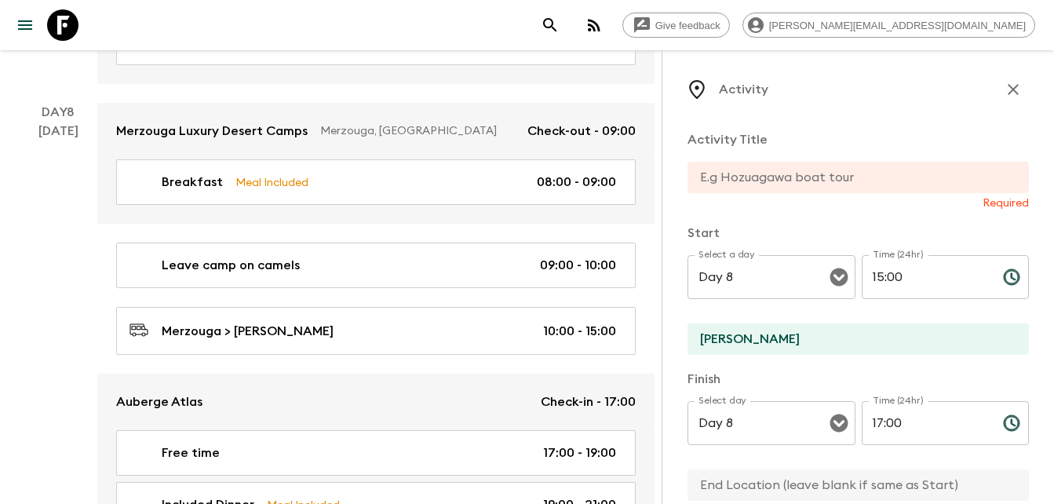
scroll to position [0, 0]
click at [721, 170] on input "text" at bounding box center [852, 178] width 329 height 31
paste input "hike through palm valley to Auberge Atlas"
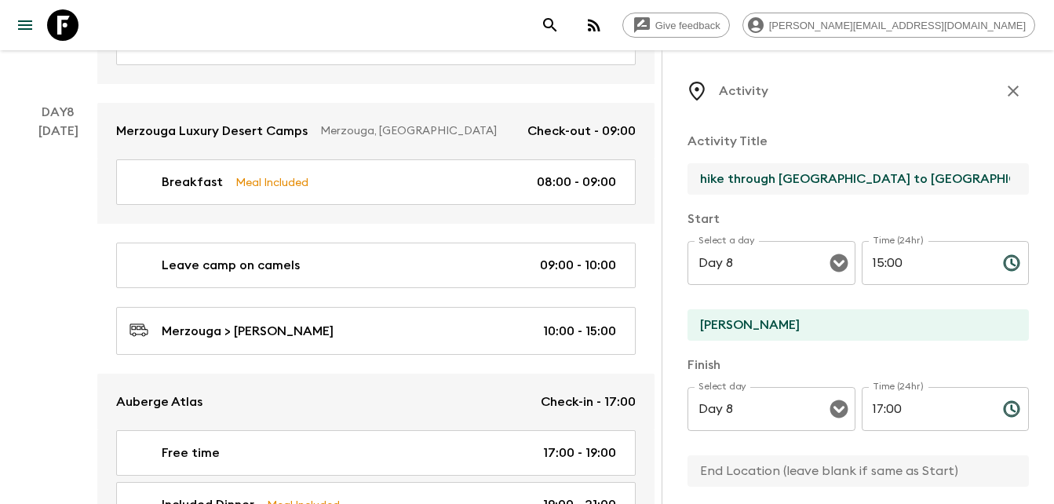
click at [711, 178] on input "hike through palm valley to Auberge Atlas" at bounding box center [852, 178] width 329 height 31
click at [822, 177] on input "Hike through palm valley to Auberge Atlas" at bounding box center [852, 178] width 329 height 31
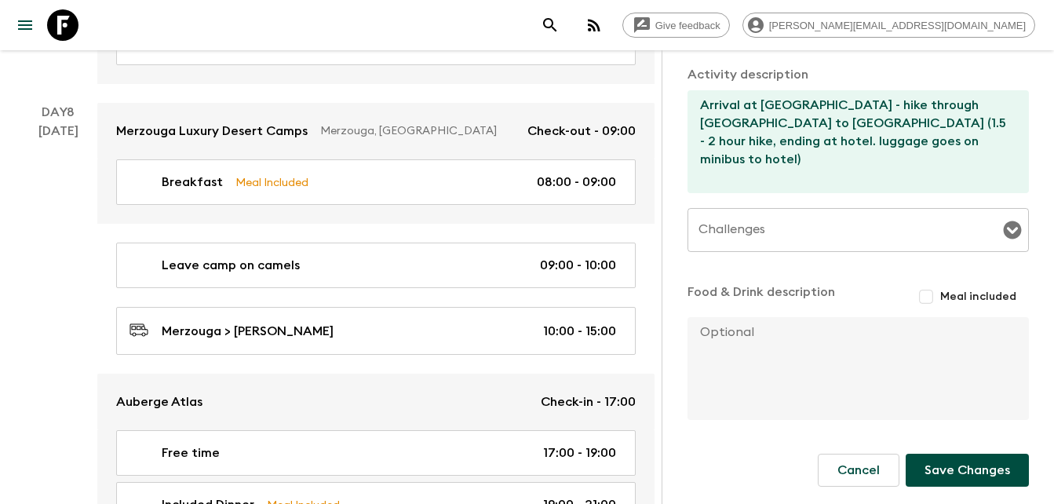
scroll to position [438, 0]
type input "Hike through [GEOGRAPHIC_DATA] to [GEOGRAPHIC_DATA]"
click at [967, 463] on button "Save Changes" at bounding box center [967, 468] width 123 height 33
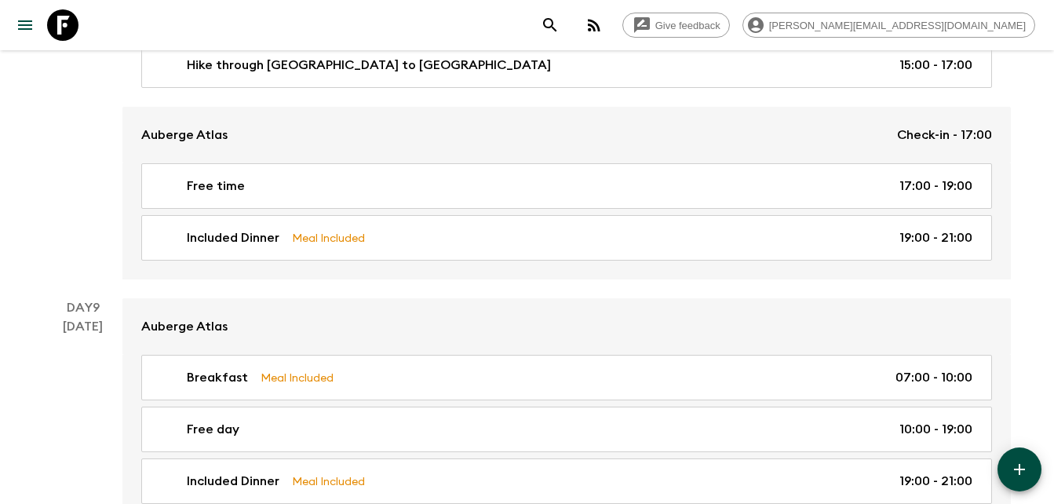
scroll to position [3381, 0]
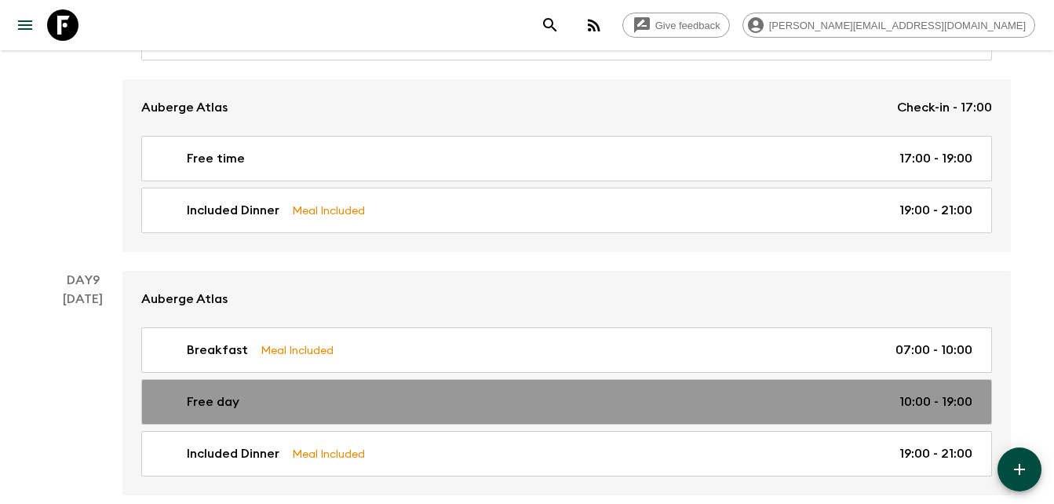
click at [225, 408] on p "Free day" at bounding box center [213, 401] width 53 height 19
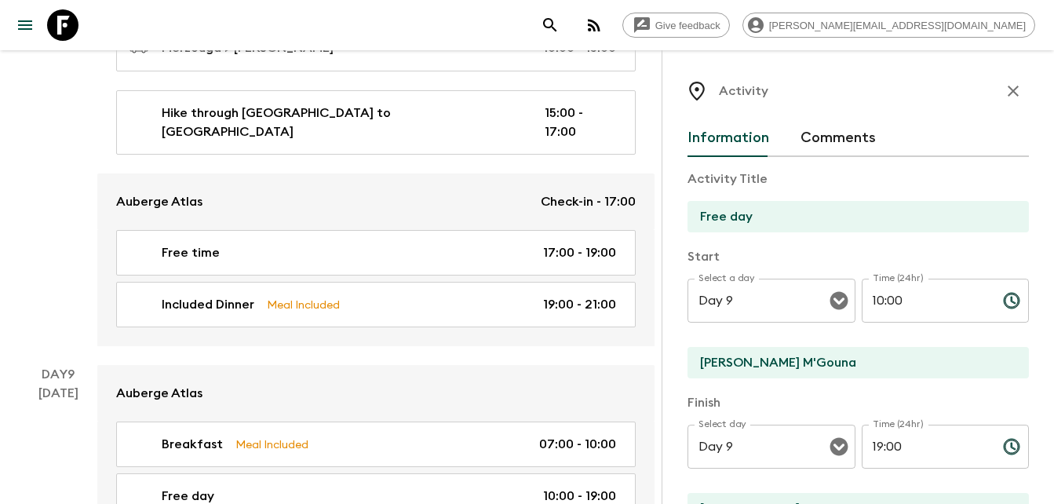
click at [842, 349] on input "Kelaa M'Gouna" at bounding box center [852, 362] width 329 height 31
type input "K"
type input "Todra Gorge"
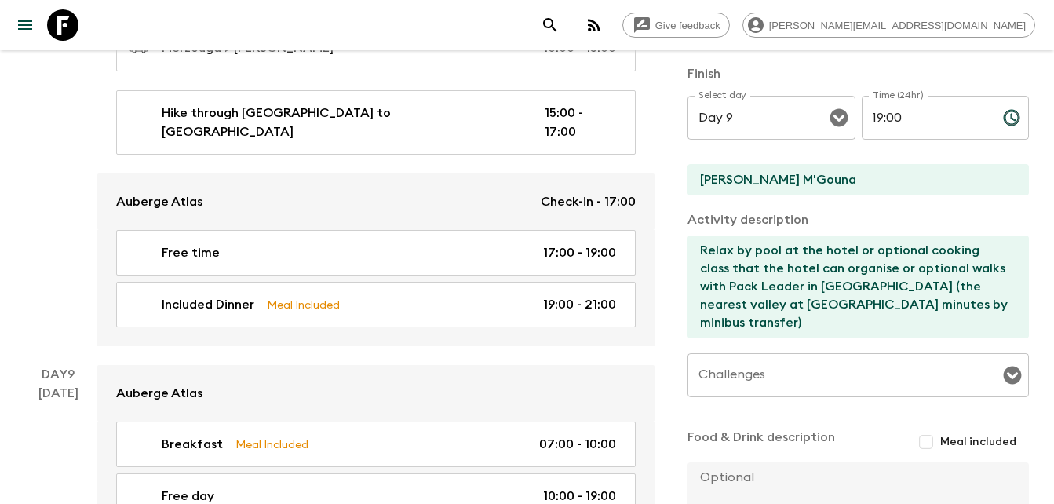
scroll to position [395, 0]
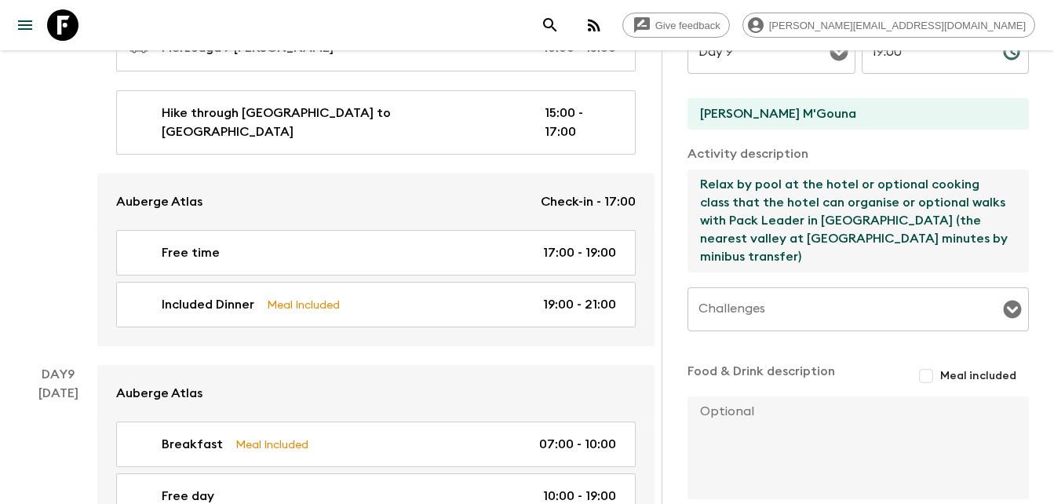
click at [809, 256] on textarea "Relax by pool at the hotel or optional cooking class that the hotel can organis…" at bounding box center [852, 221] width 329 height 103
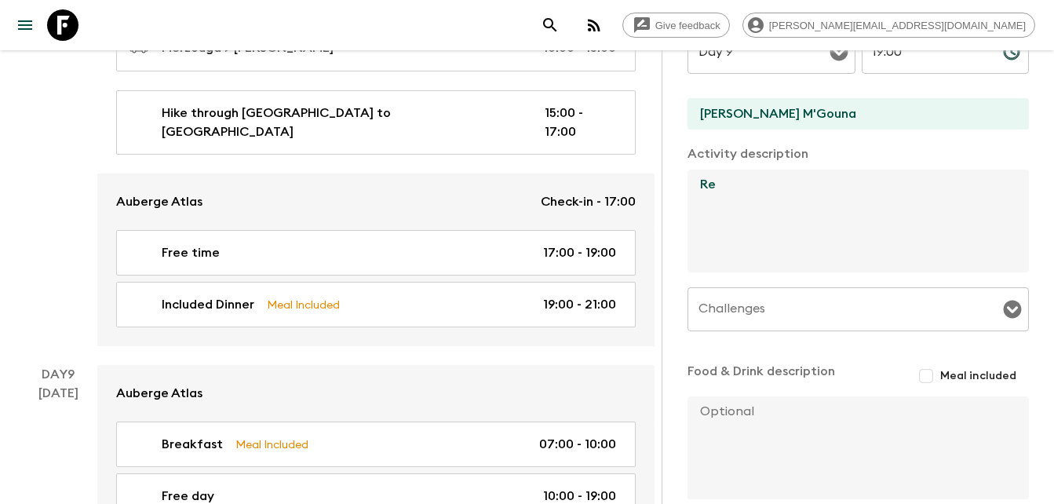
type textarea "R"
paste textarea "Activity description on that day: relax by pool or optional walks with Pack Lea…"
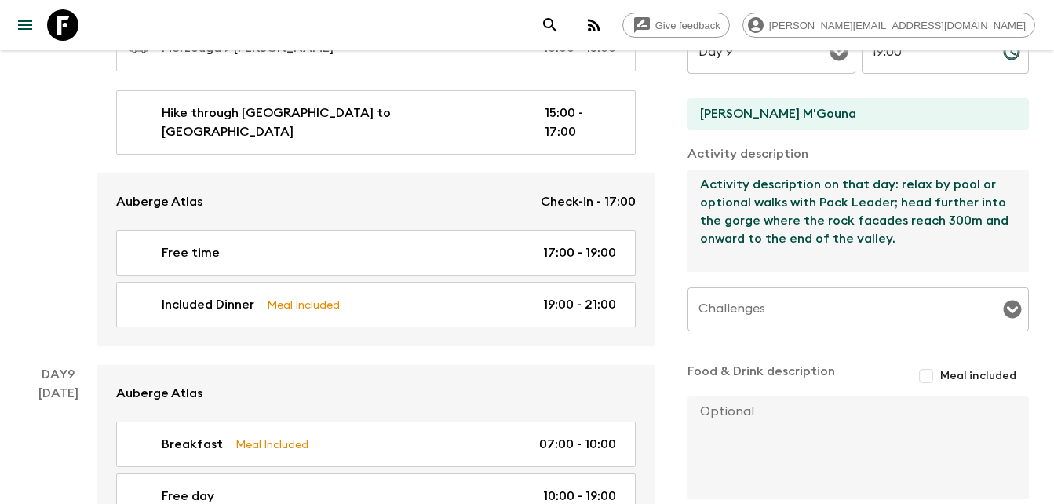
scroll to position [476, 0]
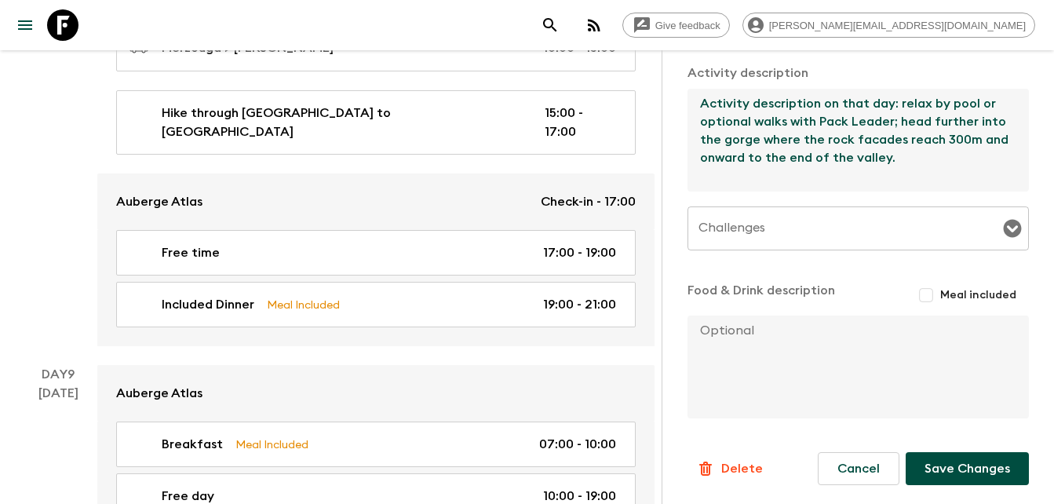
type textarea "Activity description on that day: relax by pool or optional walks with Pack Lea…"
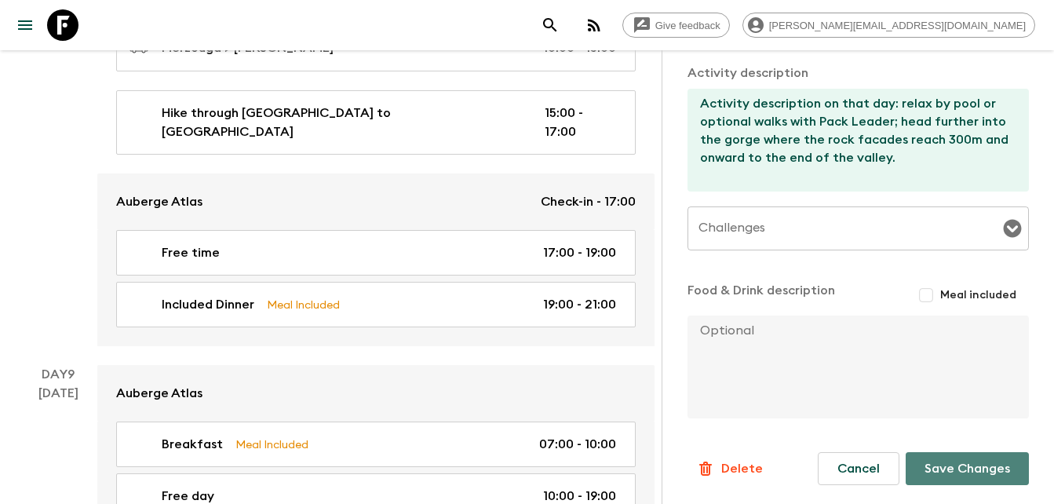
click at [970, 469] on button "Save Changes" at bounding box center [967, 468] width 123 height 33
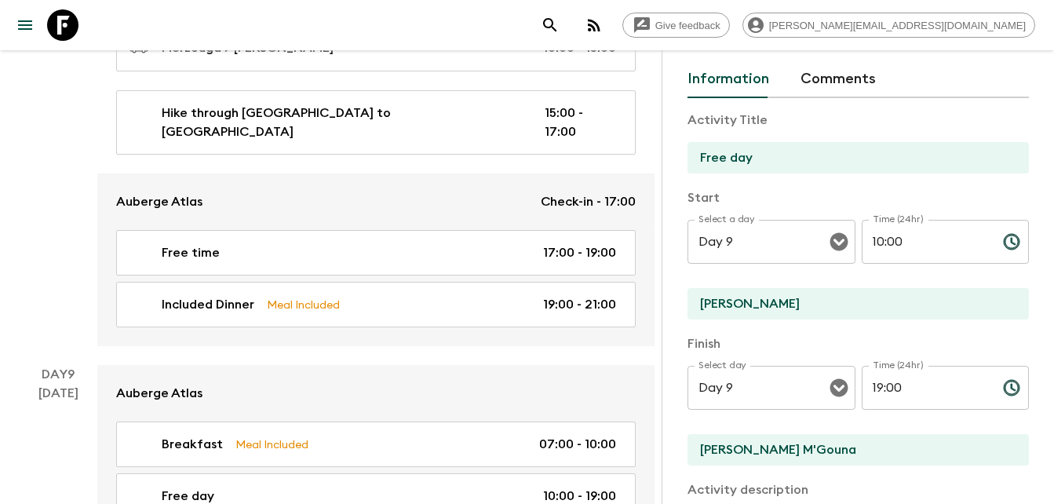
scroll to position [0, 0]
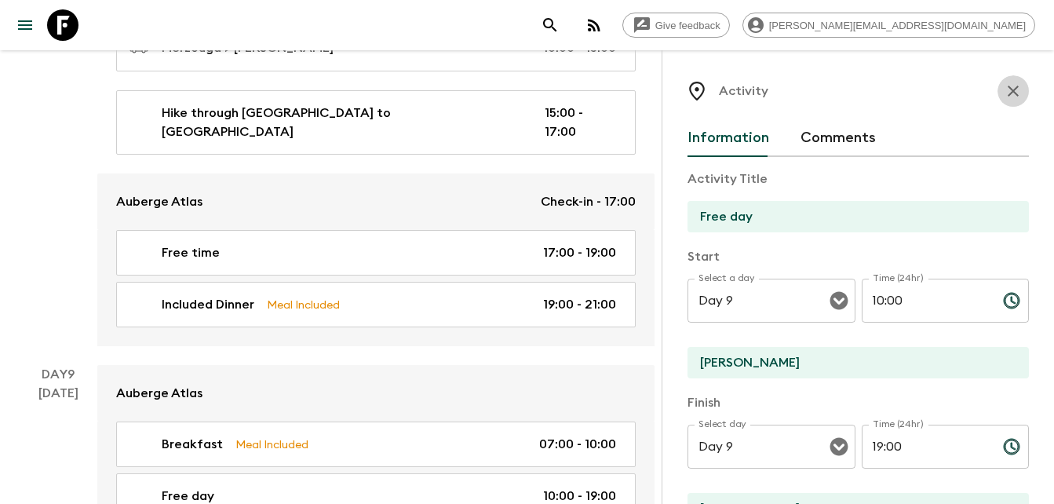
click at [1004, 89] on icon "button" at bounding box center [1013, 91] width 19 height 19
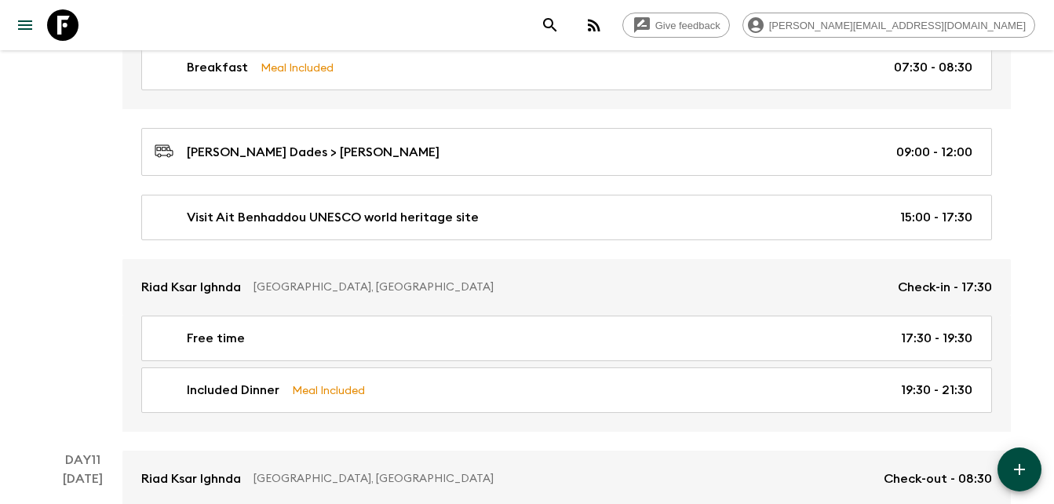
scroll to position [3925, 0]
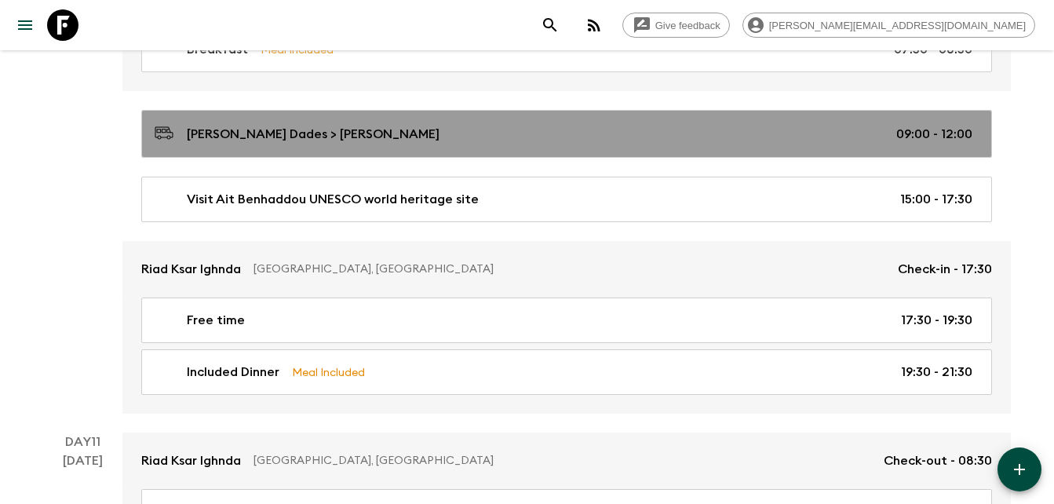
click at [323, 134] on p "Boulman Dades > Ait Benhaddou" at bounding box center [313, 134] width 253 height 19
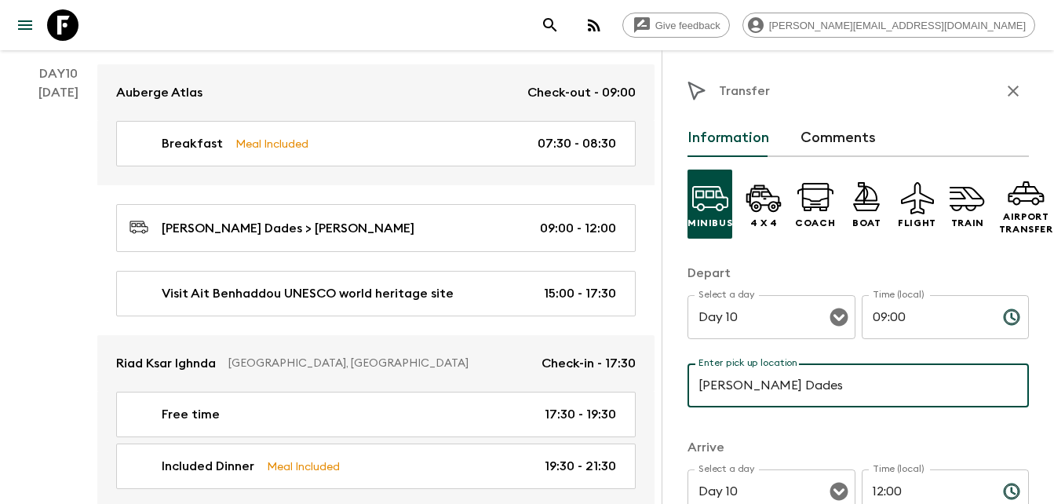
click at [822, 383] on input "Boulman Dades" at bounding box center [858, 385] width 341 height 44
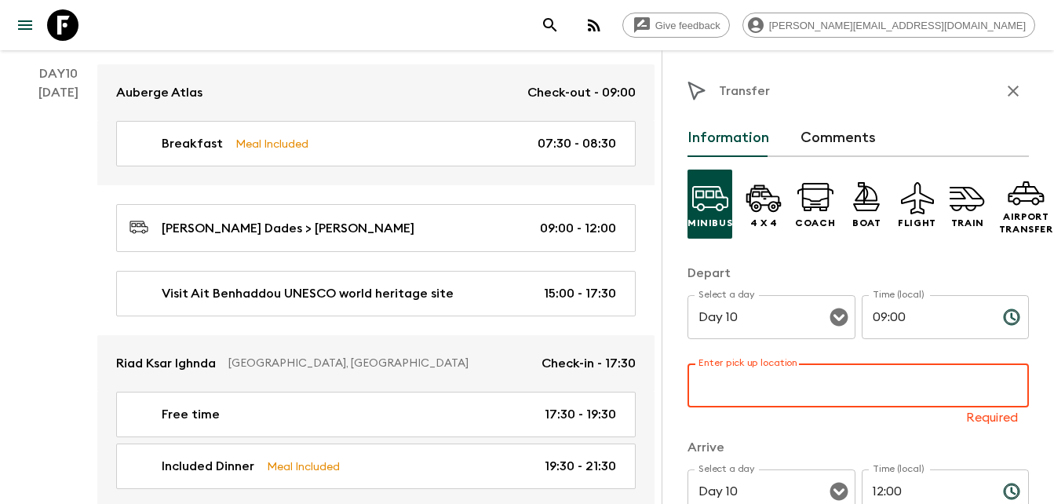
paste input "Depart Todra Gorge to Ait Ben Haddou 09:00-12:00"
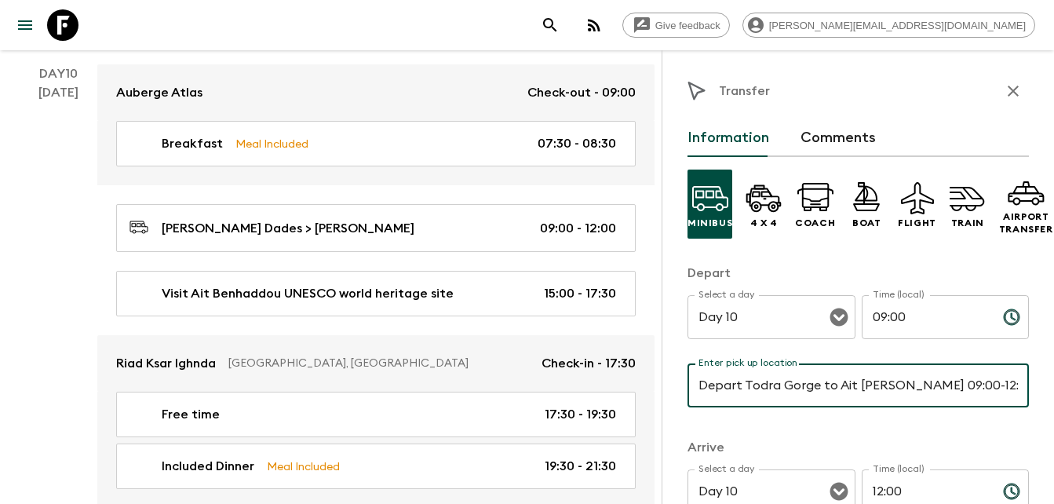
drag, startPoint x: 743, startPoint y: 386, endPoint x: 688, endPoint y: 383, distance: 55.0
click at [688, 383] on input "Depart Todra Gorge to Ait Ben Haddou 09:00-12:00" at bounding box center [858, 385] width 341 height 44
drag, startPoint x: 776, startPoint y: 387, endPoint x: 972, endPoint y: 384, distance: 196.2
click at [972, 384] on input "Todra Gorge to Ait Ben Haddou 09:00-12:00" at bounding box center [858, 385] width 341 height 44
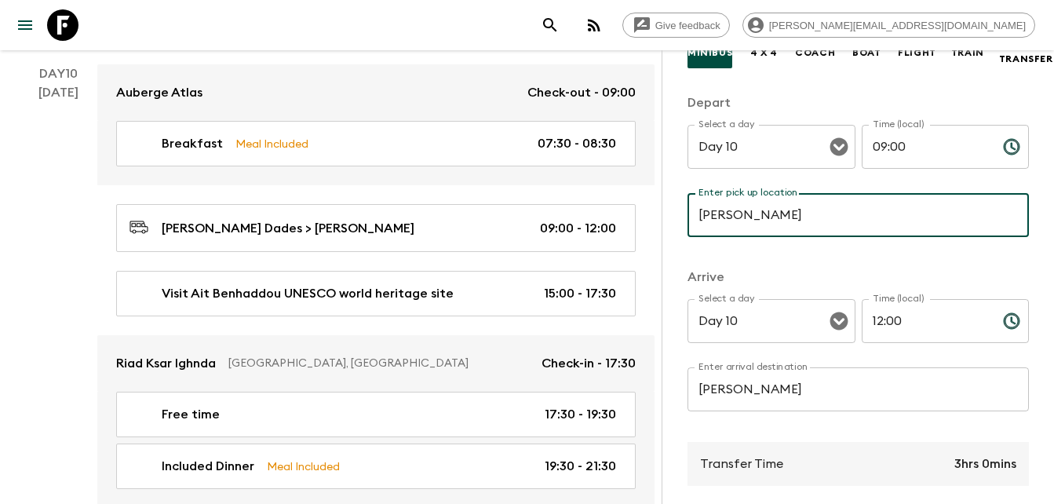
scroll to position [172, 0]
type input "Todra Gorge"
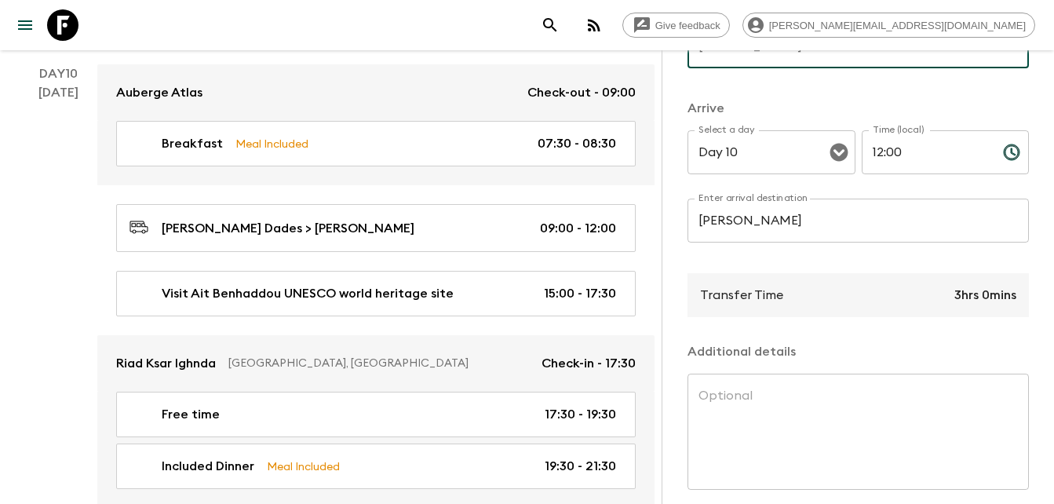
scroll to position [414, 0]
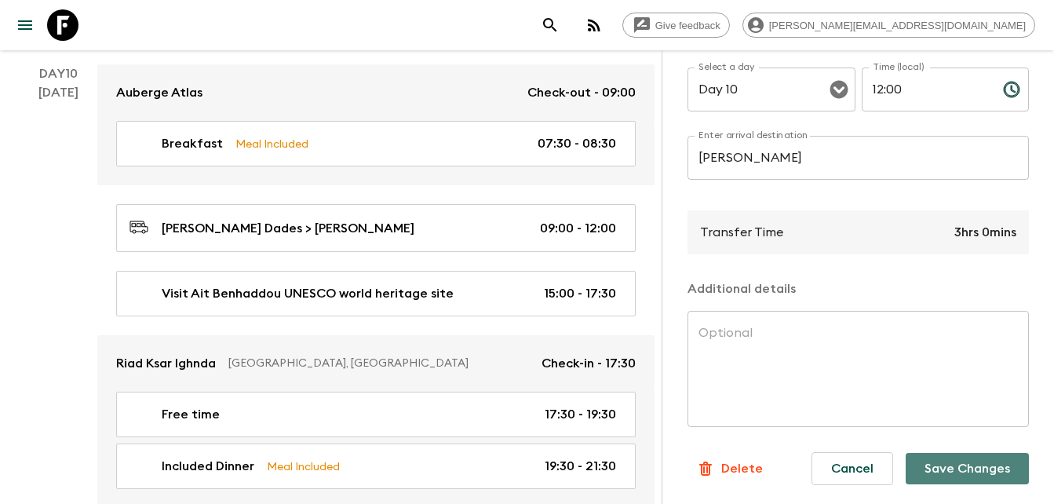
click at [954, 460] on button "Save Changes" at bounding box center [967, 468] width 123 height 31
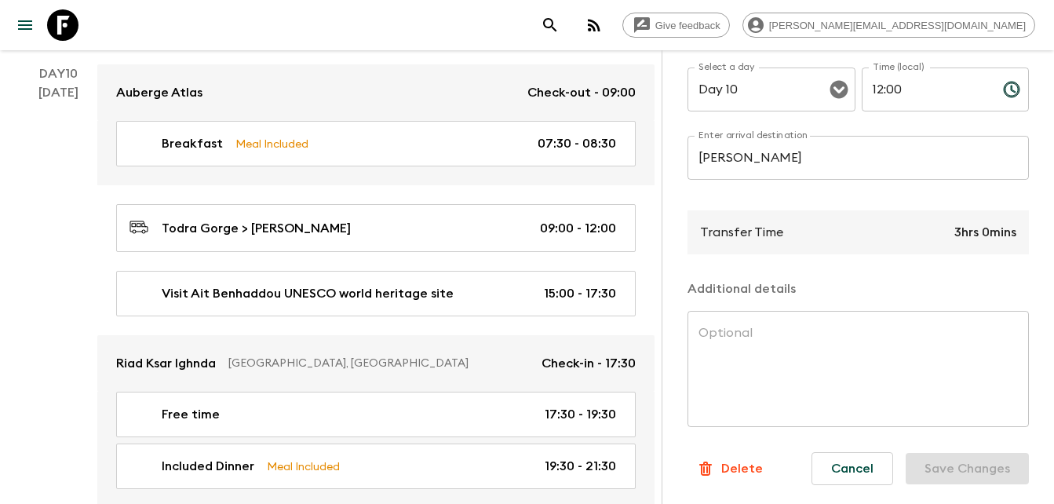
scroll to position [0, 0]
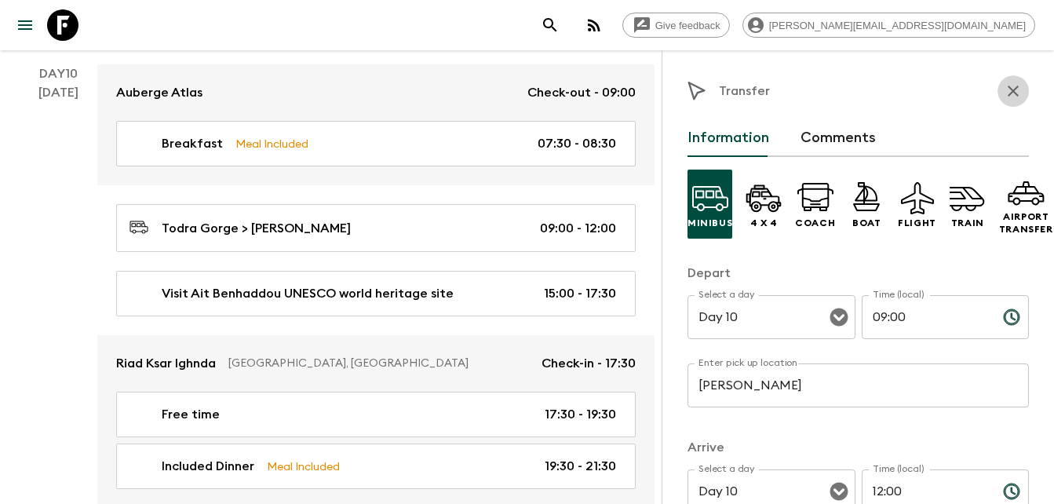
click at [1004, 95] on icon "button" at bounding box center [1013, 91] width 19 height 19
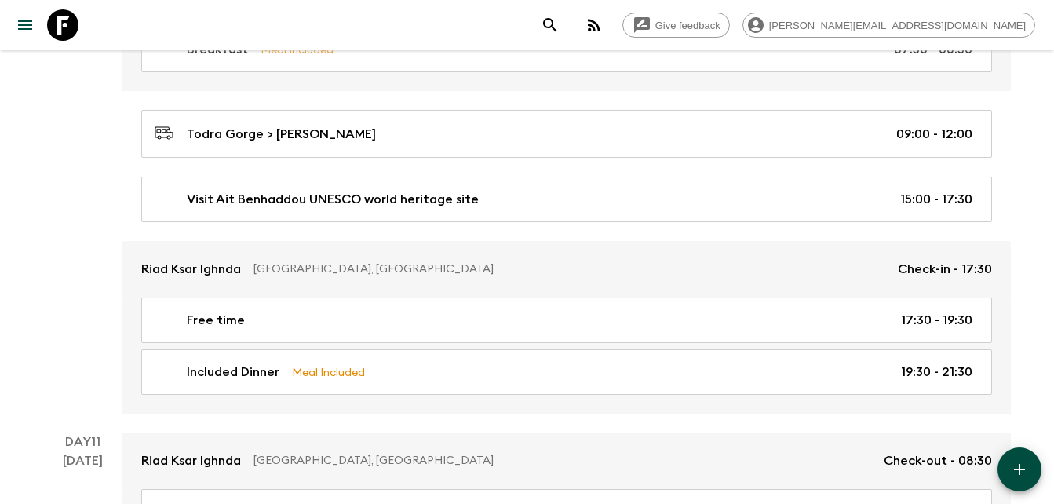
click at [44, 284] on div "Day 10 27 Oct" at bounding box center [83, 191] width 78 height 443
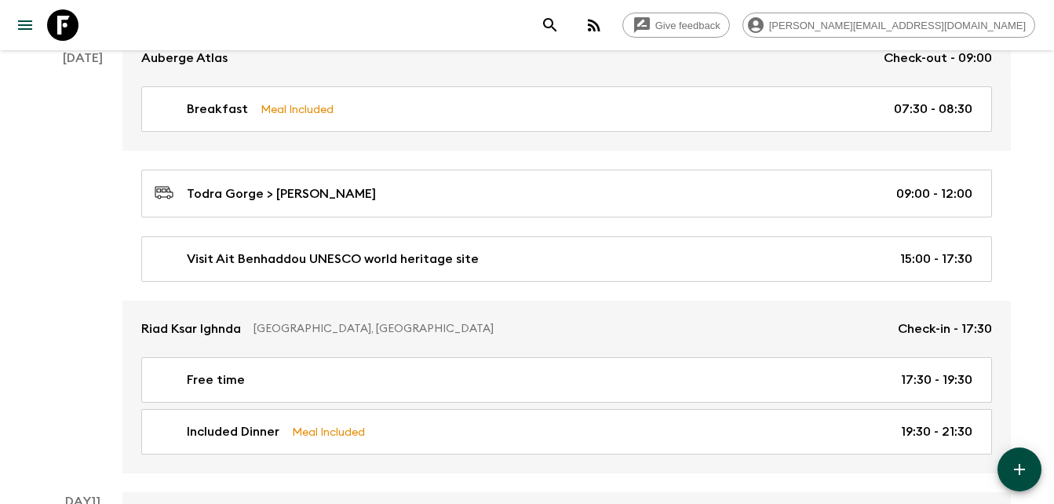
scroll to position [3862, 0]
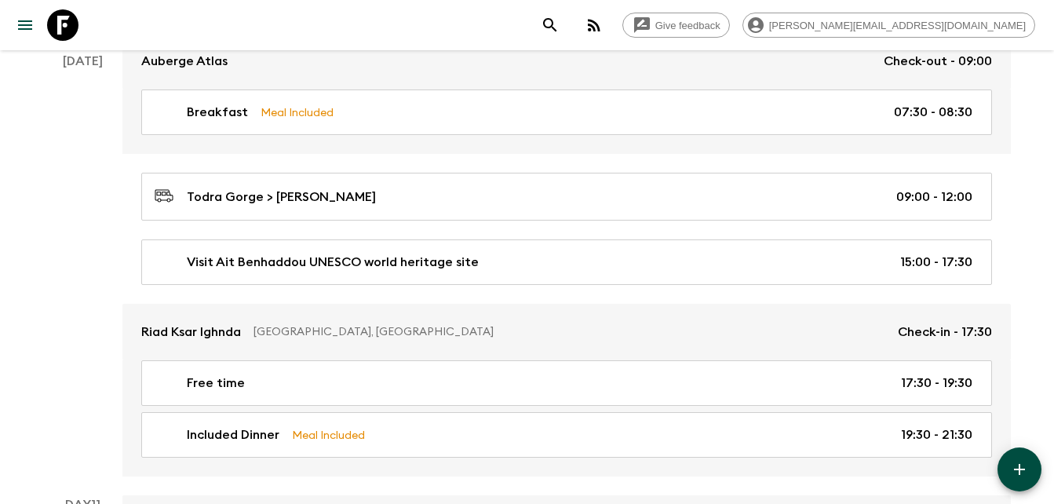
click at [55, 260] on div "Day 10 27 Oct" at bounding box center [83, 254] width 78 height 443
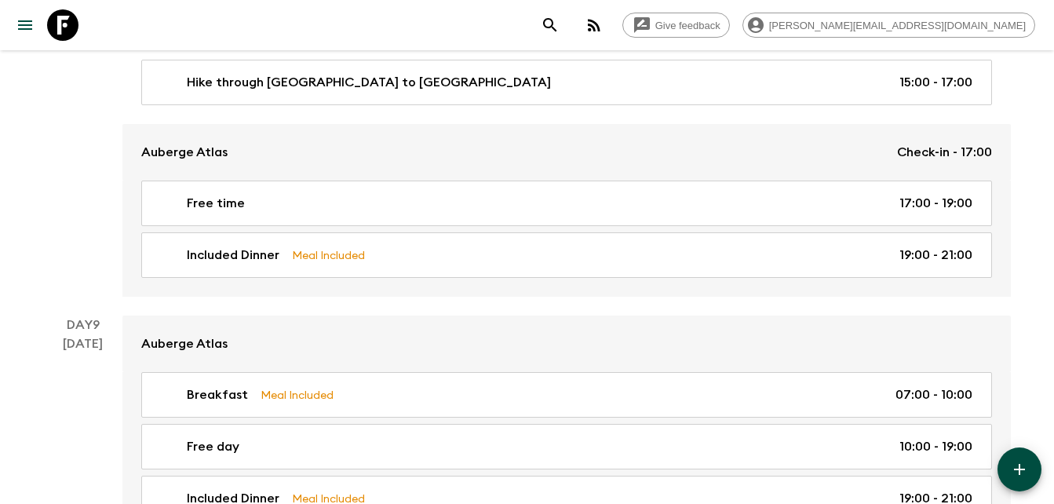
scroll to position [3340, 0]
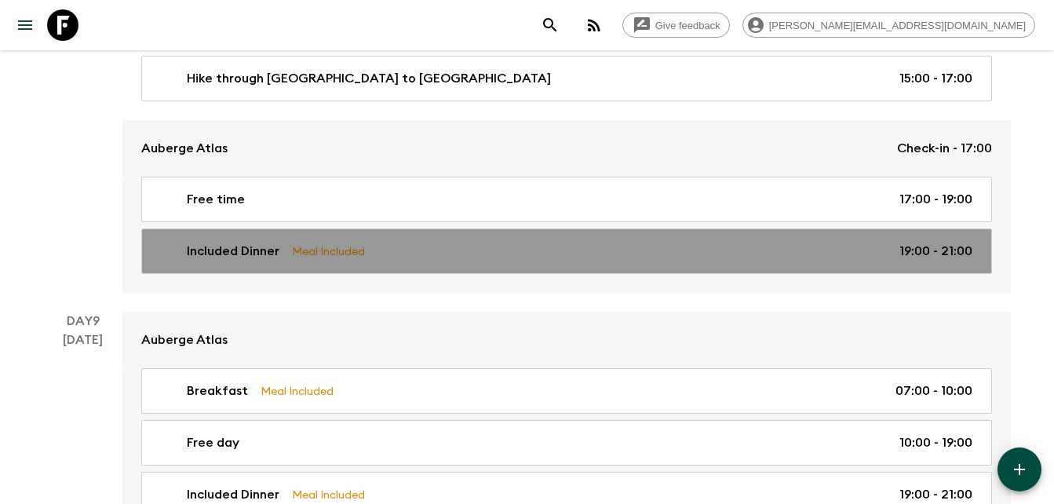
click at [246, 255] on p "Included Dinner" at bounding box center [233, 251] width 93 height 19
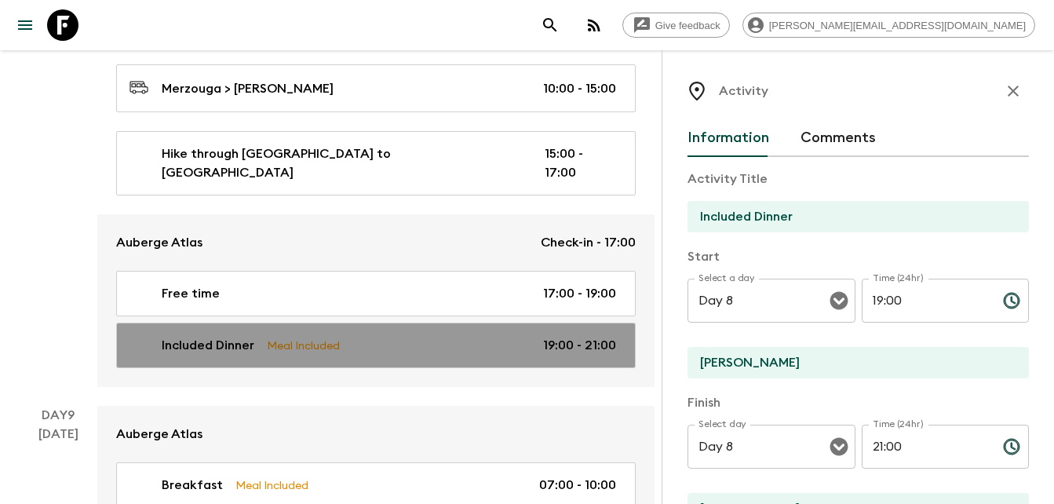
click at [233, 336] on p "Included Dinner" at bounding box center [208, 345] width 93 height 19
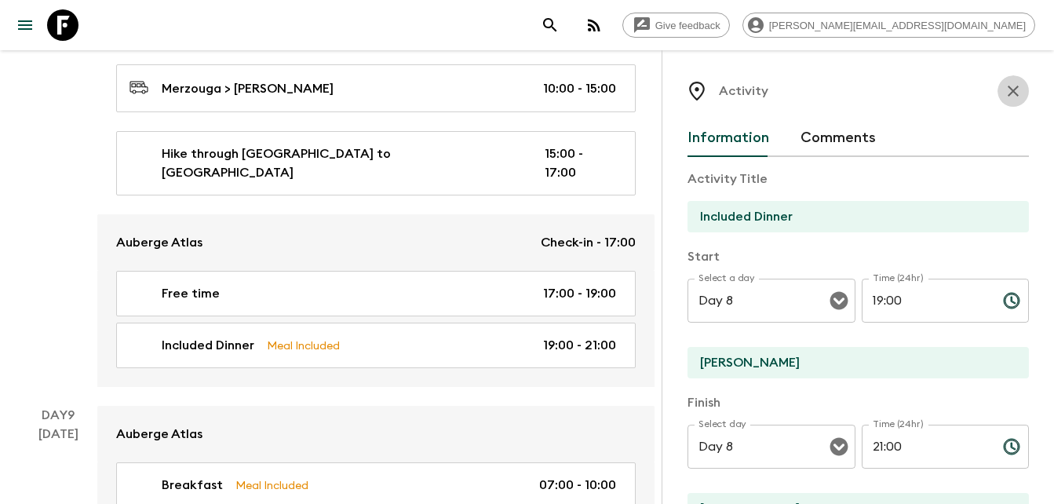
click at [1004, 97] on icon "button" at bounding box center [1013, 91] width 19 height 19
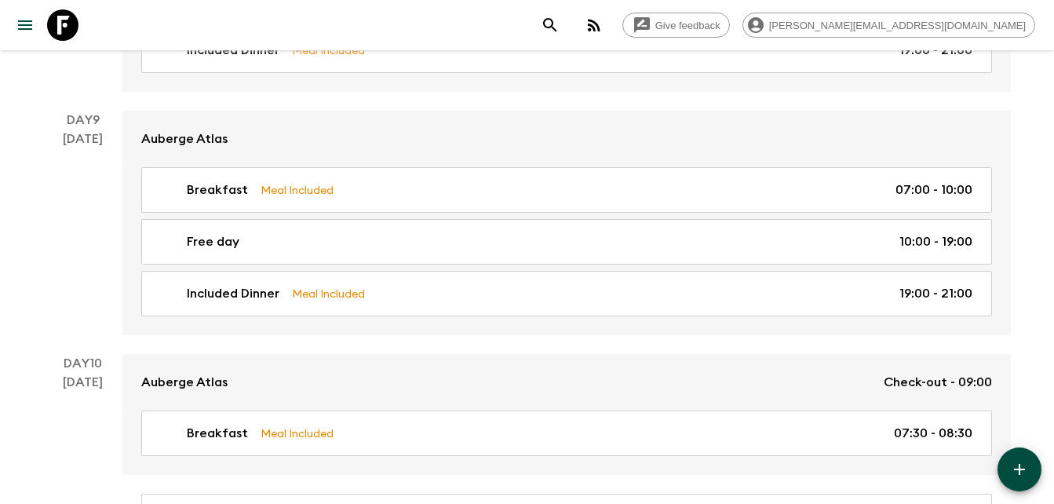
scroll to position [3551, 0]
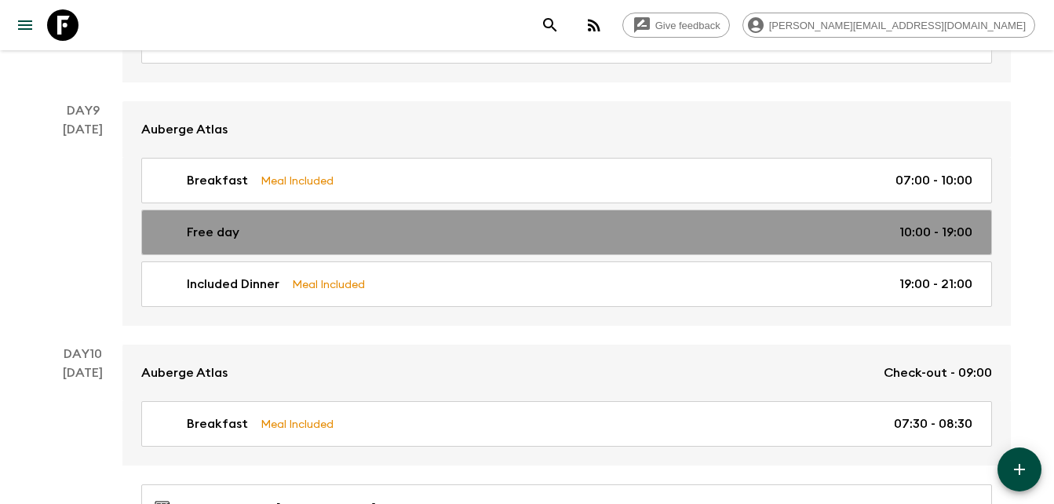
click at [250, 225] on div "Free day 10:00 - 19:00" at bounding box center [564, 232] width 818 height 19
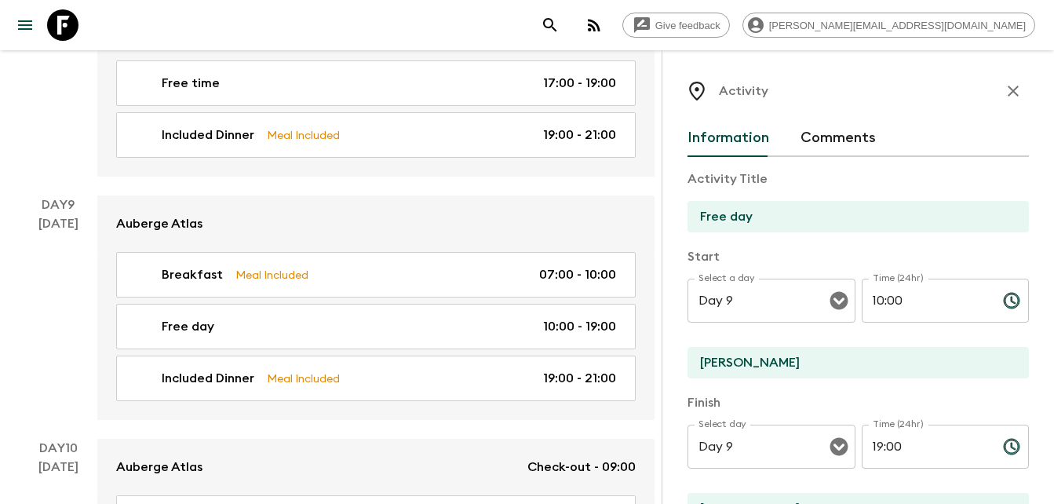
click at [1005, 93] on icon "button" at bounding box center [1013, 91] width 19 height 19
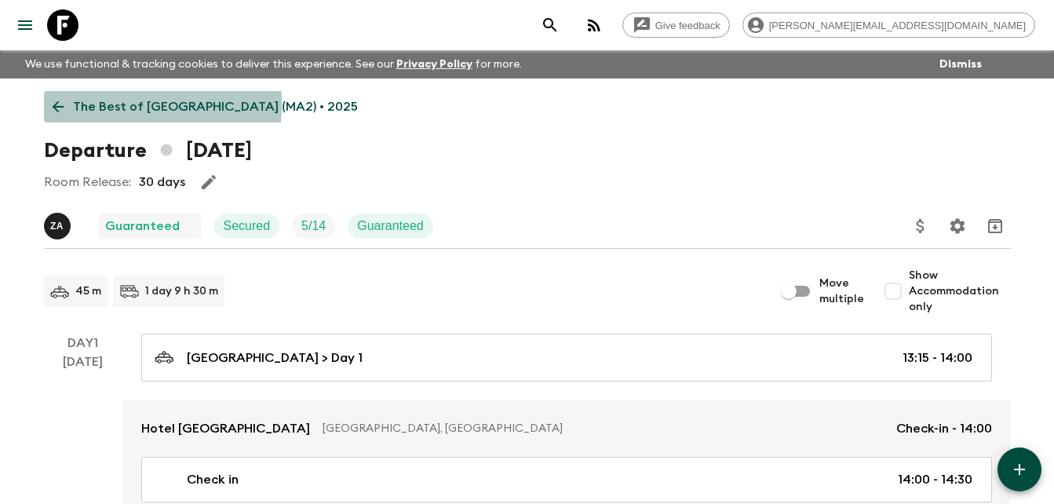
click at [53, 103] on icon at bounding box center [57, 106] width 17 height 17
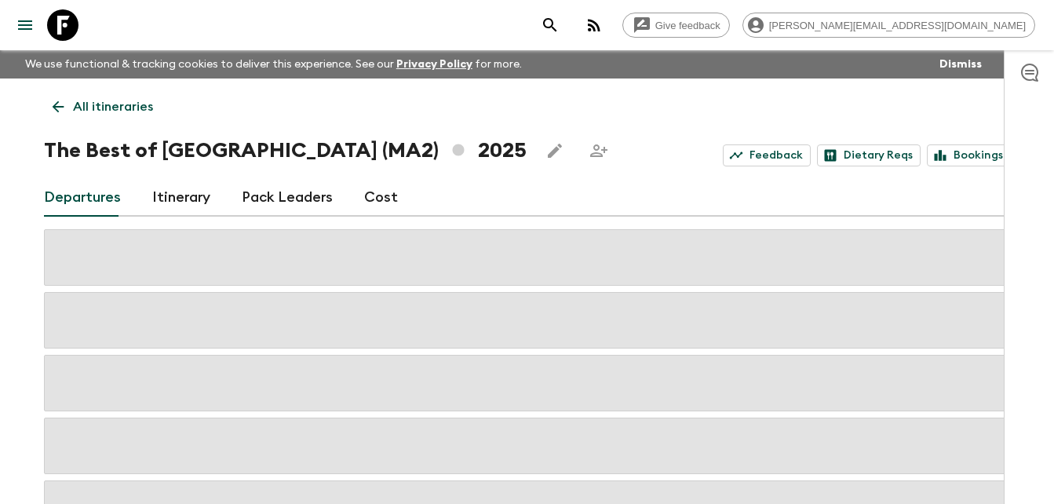
click at [53, 103] on icon at bounding box center [57, 106] width 17 height 17
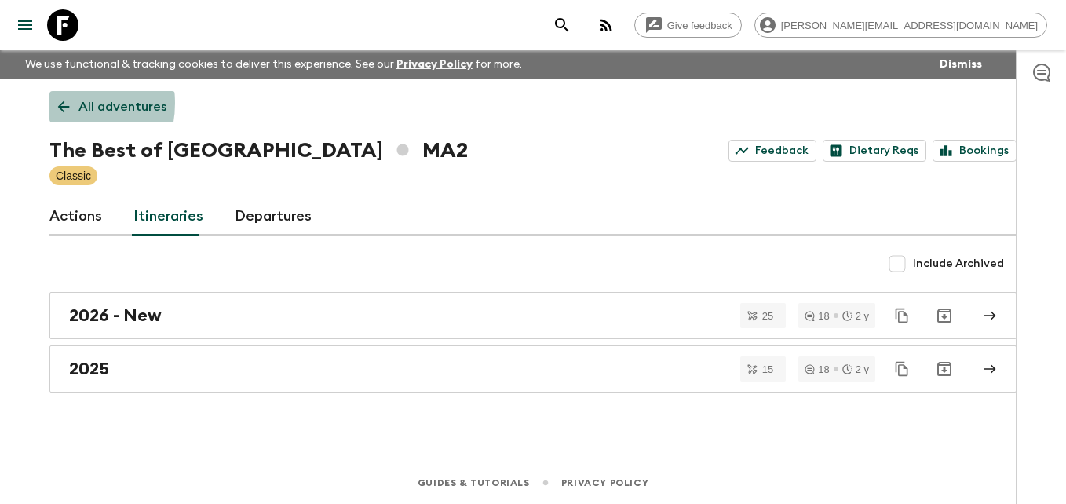
click at [53, 103] on link "All adventures" at bounding box center [112, 106] width 126 height 31
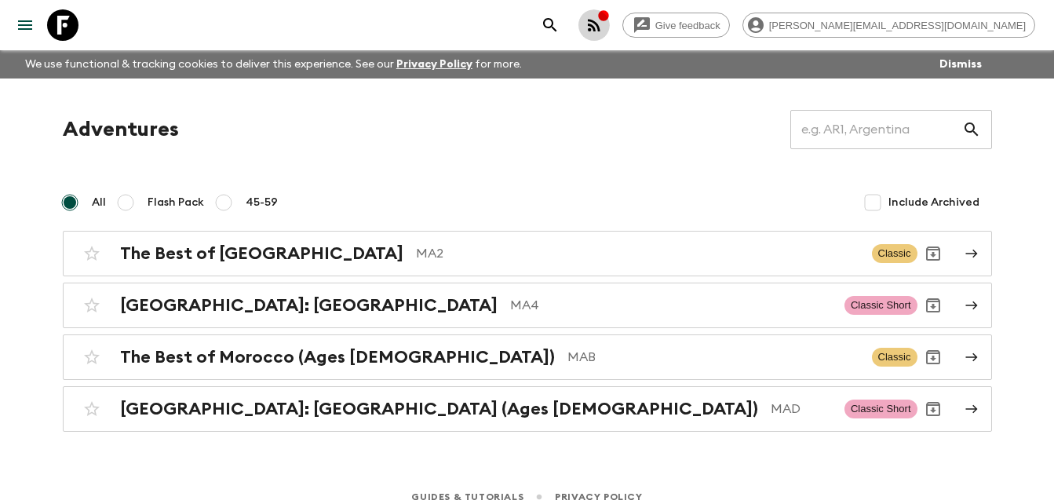
click at [604, 17] on icon "button" at bounding box center [594, 25] width 19 height 19
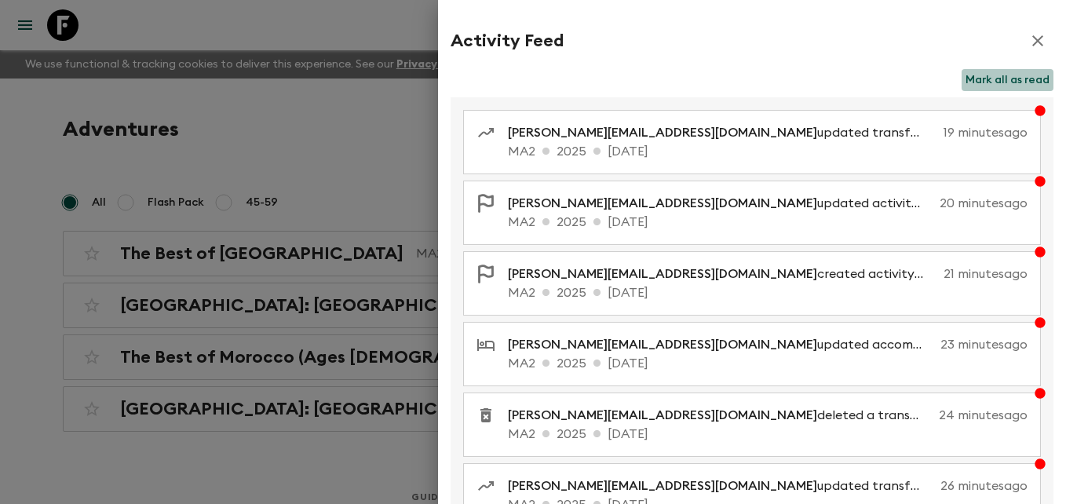
click at [998, 76] on button "Mark all as read" at bounding box center [1007, 80] width 92 height 22
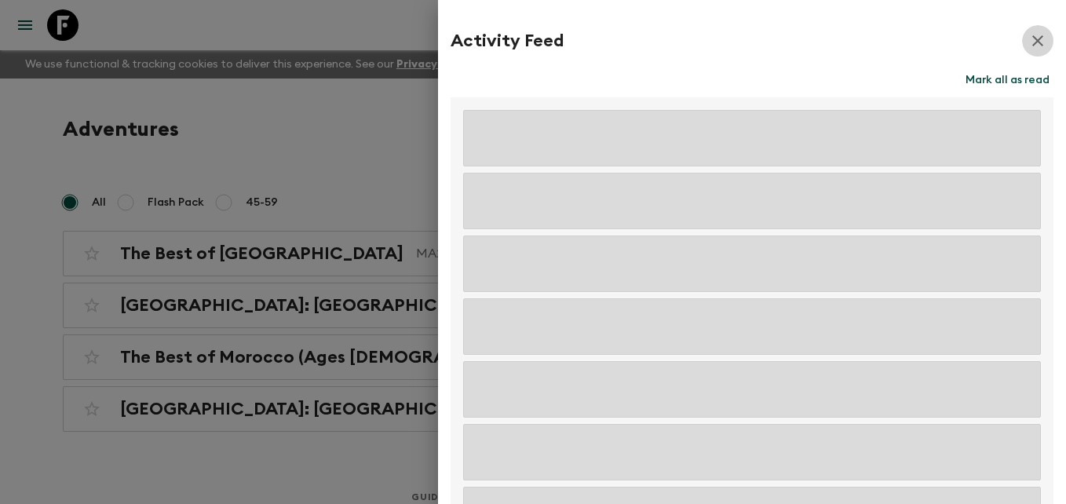
click at [1029, 35] on icon "button" at bounding box center [1037, 40] width 19 height 19
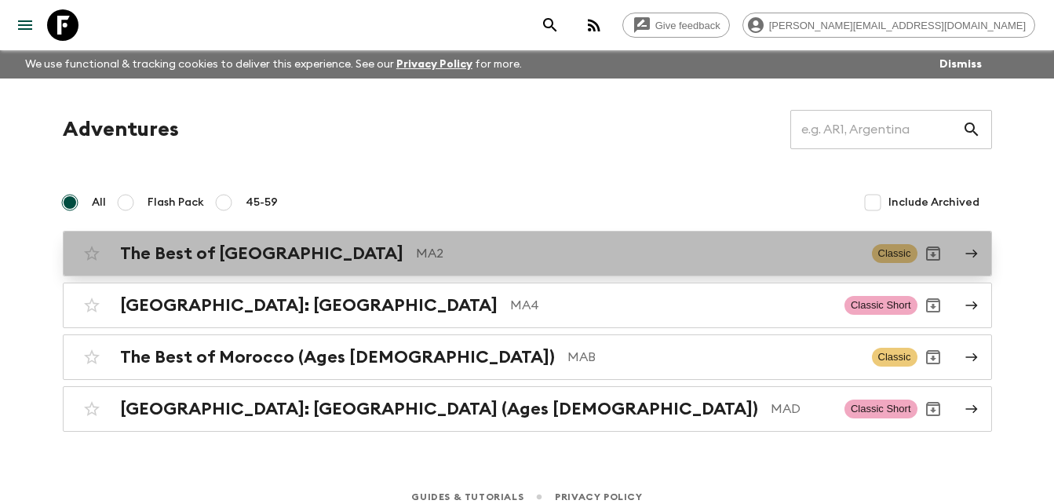
click at [279, 261] on h2 "The Best of [GEOGRAPHIC_DATA]" at bounding box center [261, 253] width 283 height 20
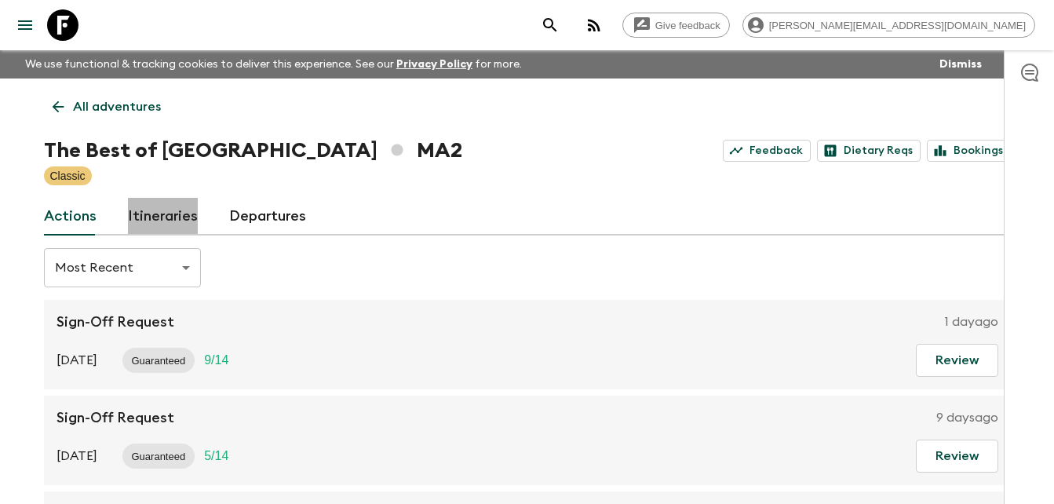
click at [168, 222] on link "Itineraries" at bounding box center [163, 217] width 70 height 38
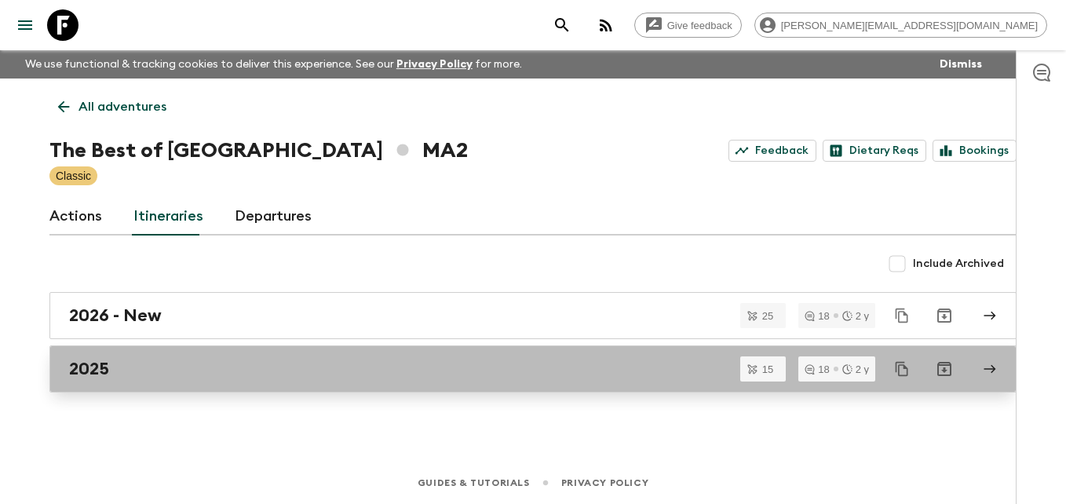
click at [114, 369] on div "2025" at bounding box center [518, 369] width 898 height 20
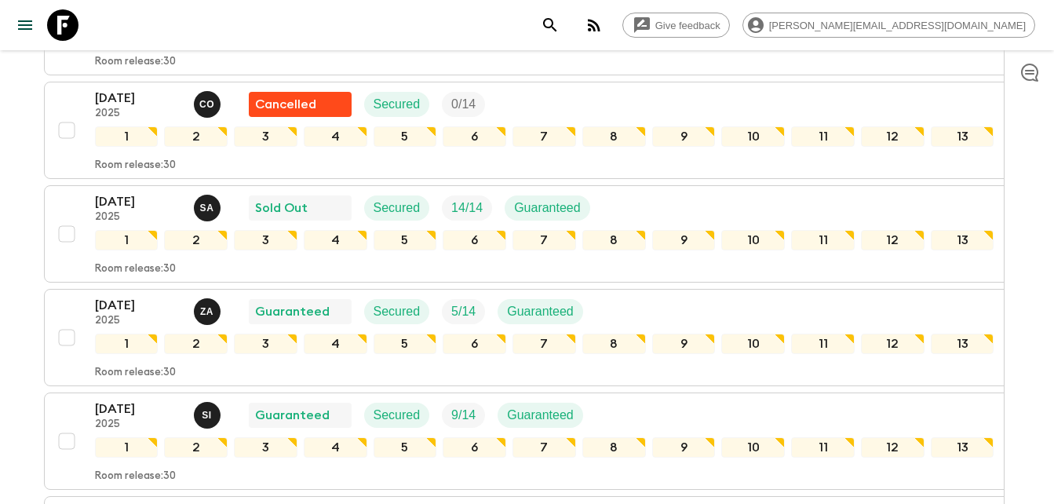
scroll to position [565, 0]
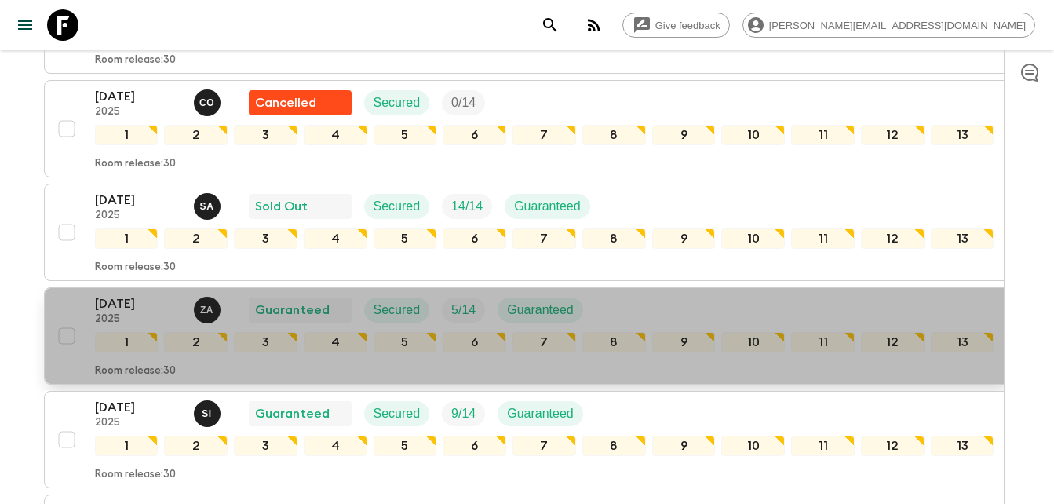
click at [118, 305] on p "[DATE]" at bounding box center [138, 303] width 86 height 19
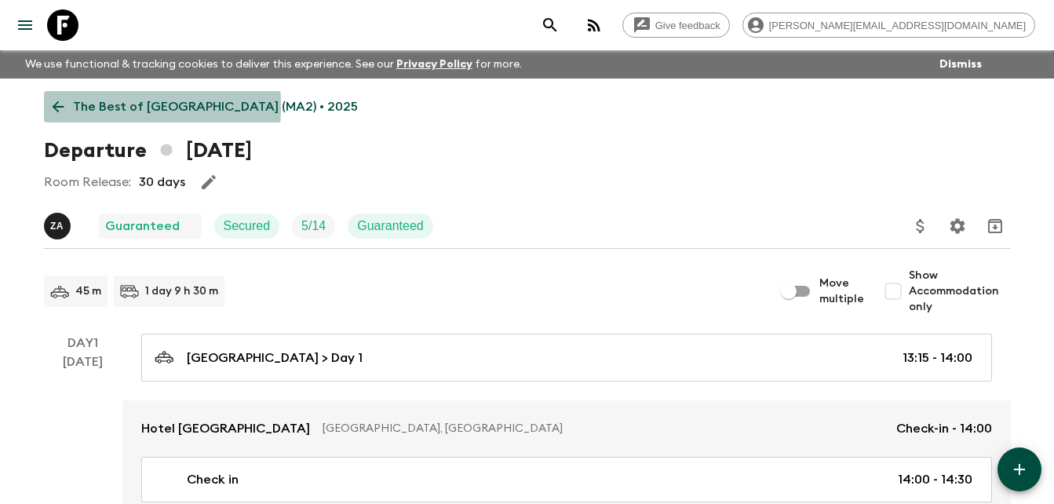
click at [56, 106] on icon at bounding box center [57, 106] width 17 height 17
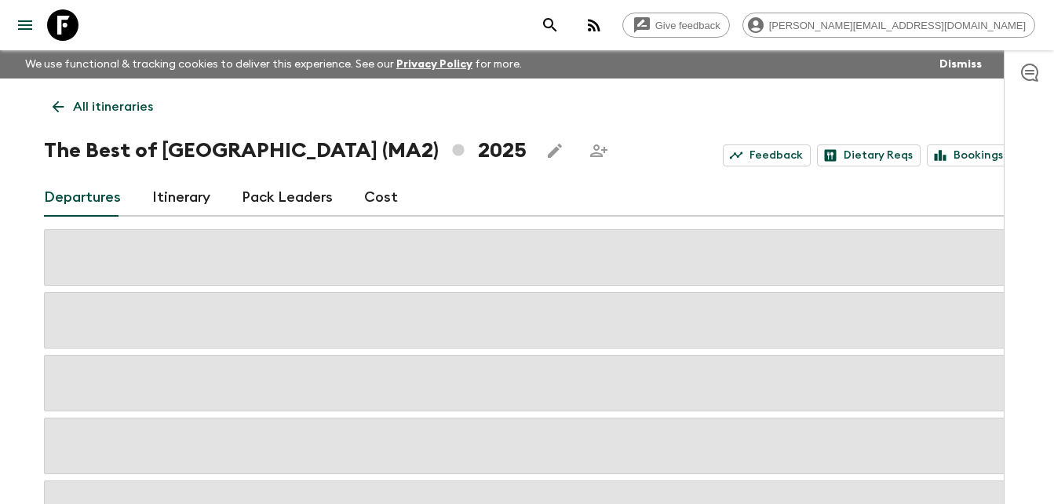
click at [56, 106] on icon at bounding box center [57, 106] width 17 height 17
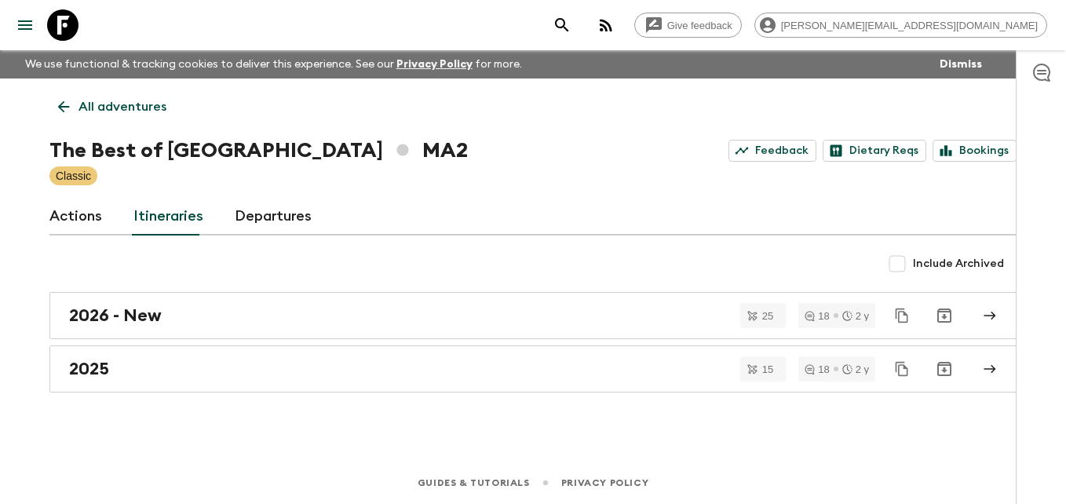
click at [56, 106] on icon at bounding box center [63, 106] width 17 height 17
